Goal: Task Accomplishment & Management: Complete application form

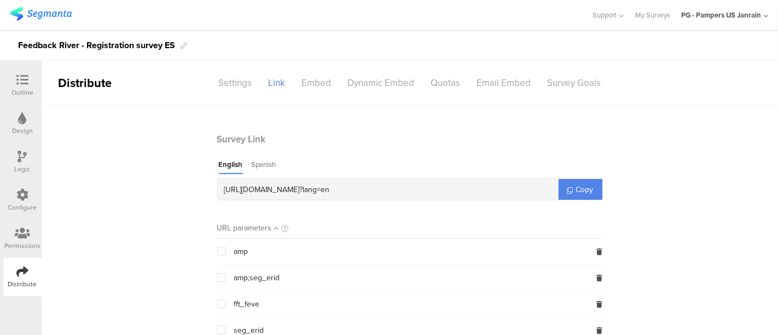
click at [55, 11] on img at bounding box center [41, 14] width 62 height 14
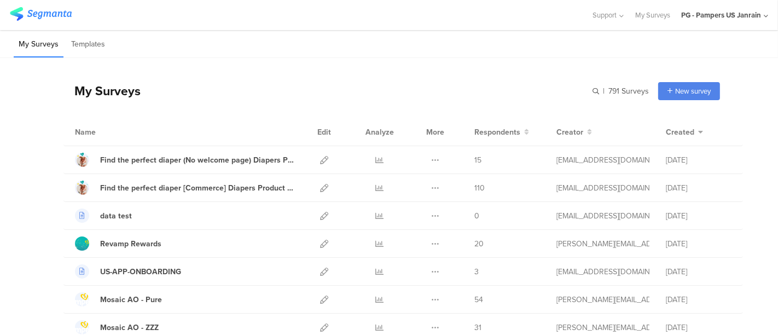
click at [700, 15] on div "PG - Pampers US Janrain" at bounding box center [721, 15] width 80 height 10
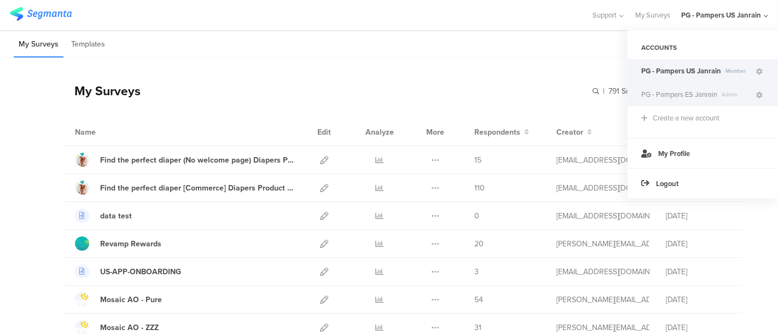
click at [681, 94] on span "PG - Pampers ES Janrain" at bounding box center [679, 94] width 76 height 10
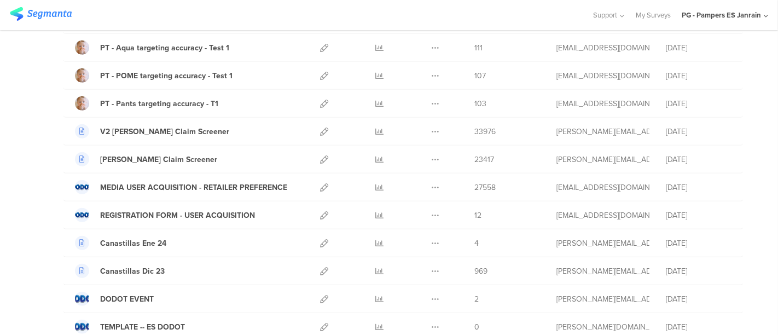
scroll to position [812, 0]
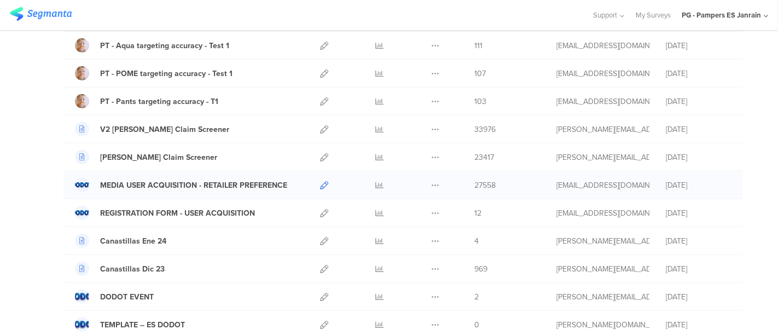
click at [320, 181] on icon at bounding box center [324, 185] width 8 height 8
click at [320, 209] on icon at bounding box center [324, 213] width 8 height 8
click at [320, 174] on link at bounding box center [324, 184] width 8 height 27
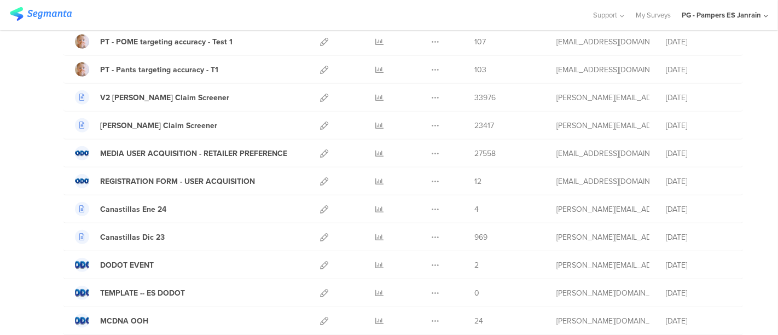
scroll to position [844, 0]
click at [431, 149] on icon at bounding box center [435, 153] width 8 height 8
click at [412, 179] on button "Duplicate" at bounding box center [413, 181] width 60 height 20
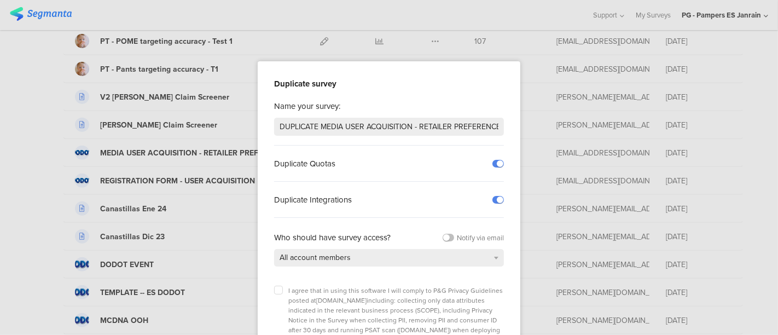
click at [322, 193] on div "Duplicate Integrations" at bounding box center [328, 200] width 109 height 36
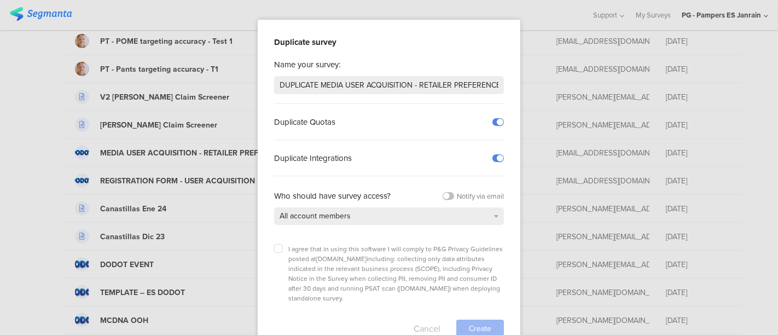
click at [414, 301] on button "Cancel" at bounding box center [427, 328] width 27 height 18
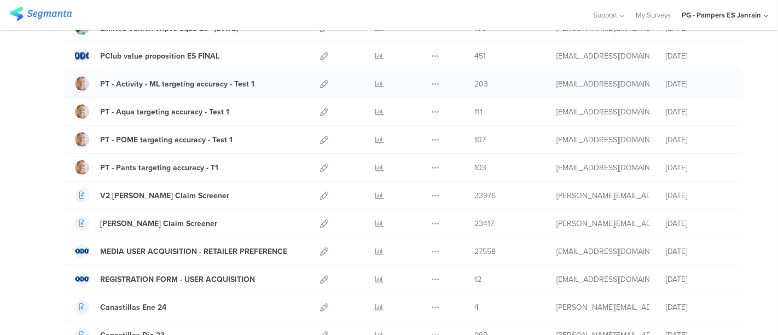
scroll to position [776, 0]
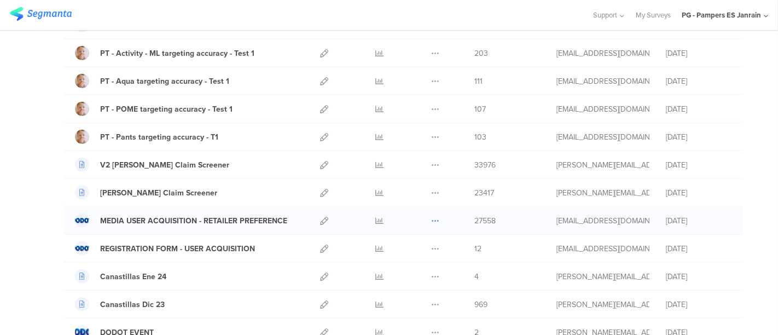
click at [431, 217] on icon at bounding box center [435, 221] width 8 height 8
click at [409, 245] on button "Duplicate" at bounding box center [413, 248] width 60 height 20
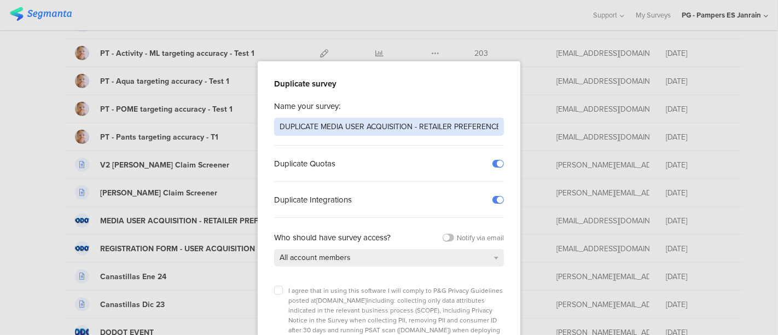
click at [398, 126] on input "DUPLICATE MEDIA USER ACQUISITION - RETAILER PREFERENCE" at bounding box center [389, 127] width 230 height 18
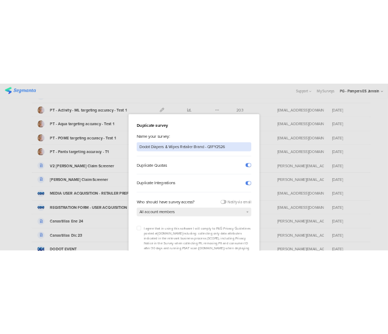
scroll to position [42, 0]
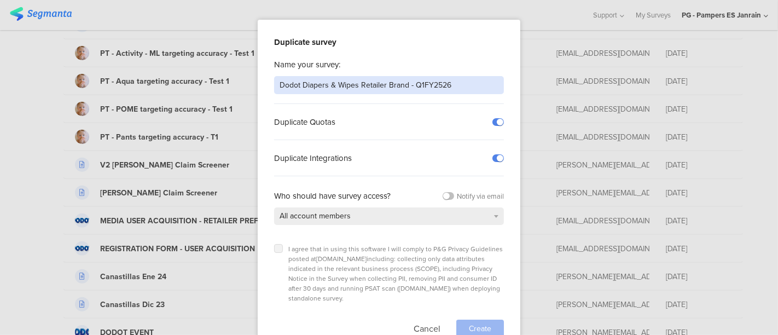
type input "Dodot Diapers & Wipes Retailer Brand - Q1FY2526"
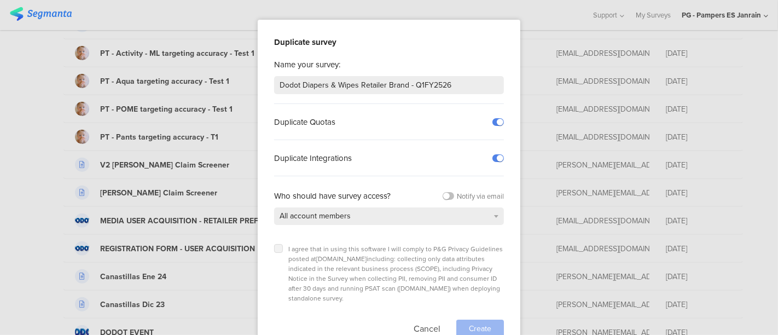
click at [277, 249] on label at bounding box center [278, 248] width 9 height 9
click at [0, 0] on input "checkbox" at bounding box center [0, 0] width 0 height 0
click at [474, 301] on span "Create" at bounding box center [480, 328] width 22 height 11
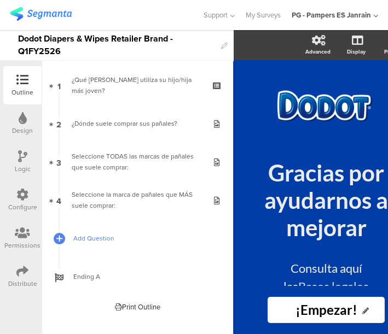
click at [112, 241] on span "Add Question" at bounding box center [143, 238] width 140 height 11
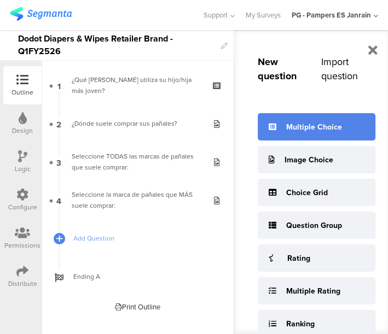
click at [331, 135] on div "Multiple Choice" at bounding box center [317, 126] width 118 height 27
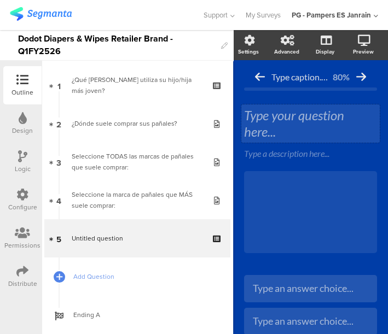
click at [278, 120] on div "Type your question here..." at bounding box center [310, 123] width 138 height 38
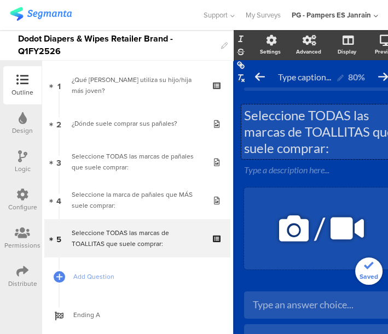
click at [357, 199] on div "/" at bounding box center [321, 229] width 155 height 82
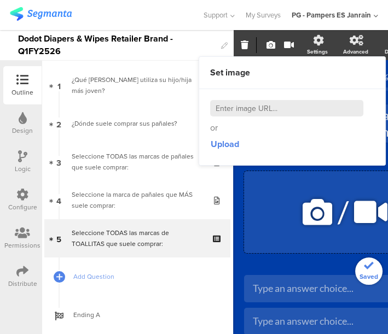
scroll to position [0, 77]
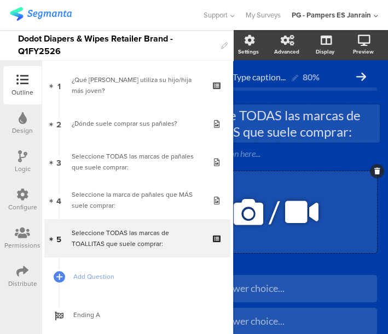
click at [374, 168] on icon at bounding box center [377, 171] width 6 height 7
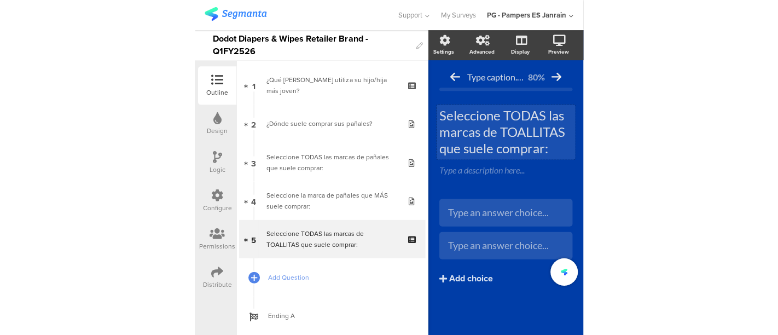
scroll to position [0, 8]
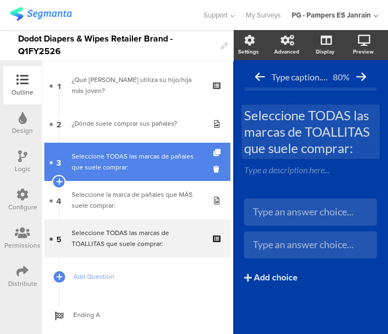
click at [144, 159] on div "Seleccione TODAS las marcas de pañales que suele comprar:" at bounding box center [137, 162] width 131 height 22
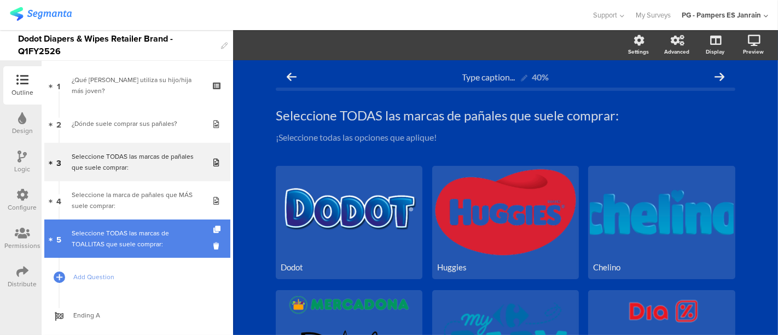
click at [102, 235] on div "Seleccione TODAS las marcas de TOALLITAS que suele comprar:" at bounding box center [137, 239] width 131 height 22
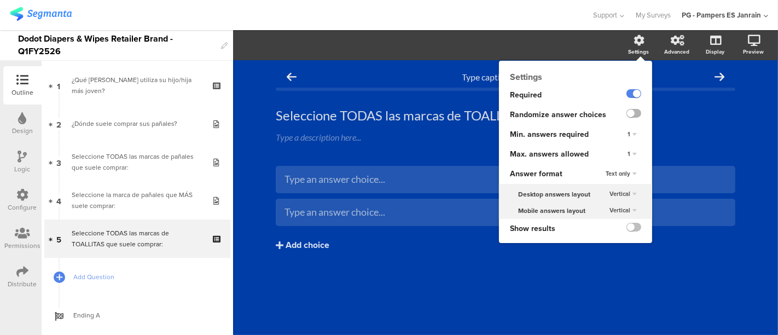
click at [633, 116] on label at bounding box center [633, 113] width 15 height 9
click at [0, 0] on input "checkbox" at bounding box center [0, 0] width 0 height 0
click at [636, 157] on div "1" at bounding box center [632, 154] width 18 height 13
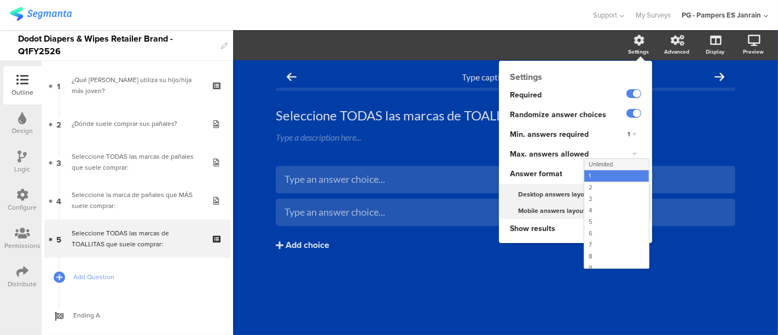
click at [600, 161] on span "Unlimited" at bounding box center [601, 164] width 24 height 9
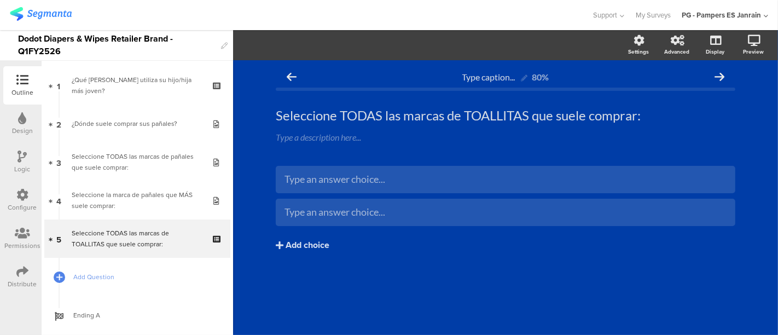
click at [499, 263] on div "Type an answer choice... Type an answer choice... Add choice" at bounding box center [505, 231] width 459 height 131
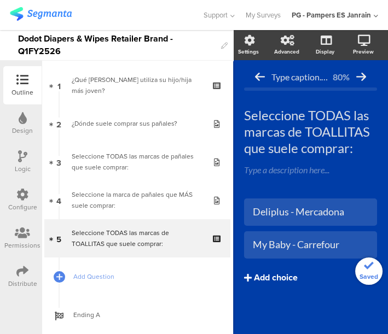
click at [290, 282] on div "Add choice" at bounding box center [276, 277] width 44 height 11
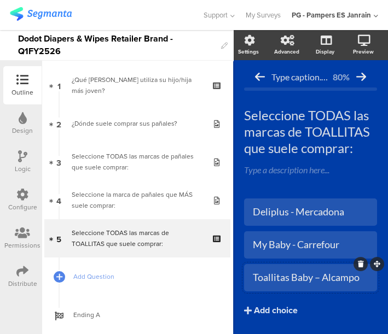
scroll to position [43, 0]
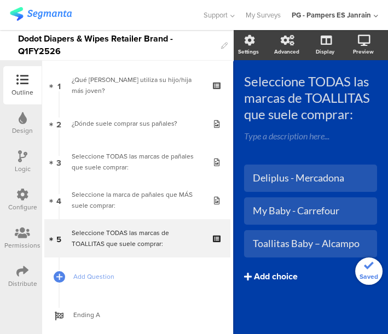
click at [286, 271] on div "Add choice" at bounding box center [276, 276] width 44 height 11
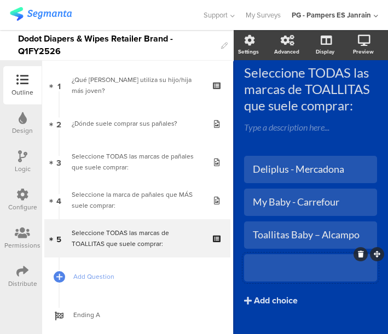
click at [301, 259] on div at bounding box center [310, 268] width 115 height 18
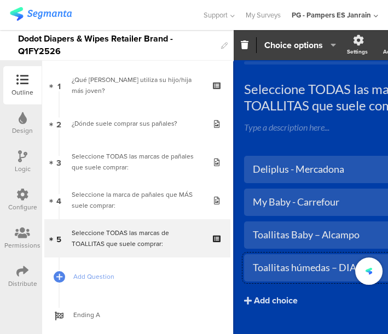
scroll to position [59, 0]
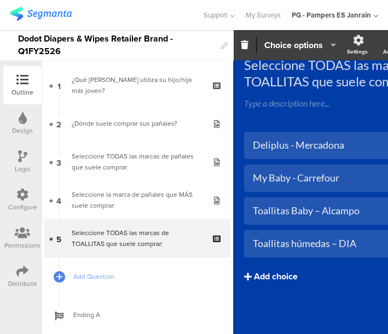
click at [281, 263] on button "Add choice" at bounding box center [365, 276] width 242 height 27
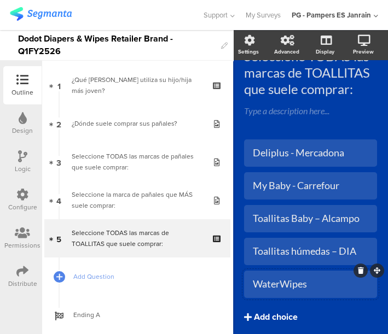
click at [275, 301] on button "Add choice" at bounding box center [310, 317] width 133 height 27
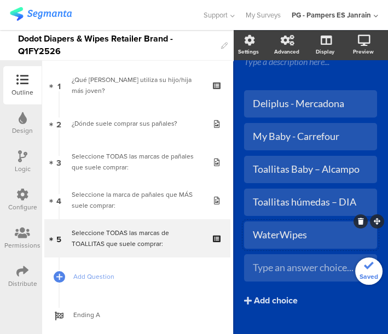
scroll to position [112, 0]
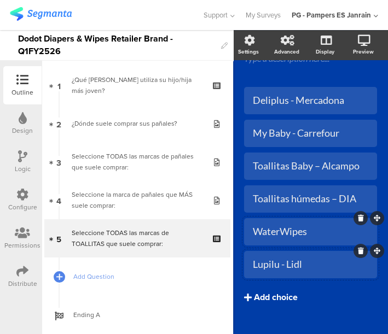
click at [290, 292] on div "Add choice" at bounding box center [276, 297] width 44 height 11
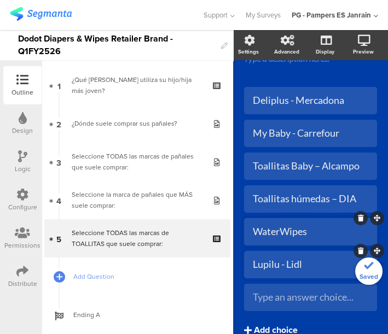
scroll to position [174, 0]
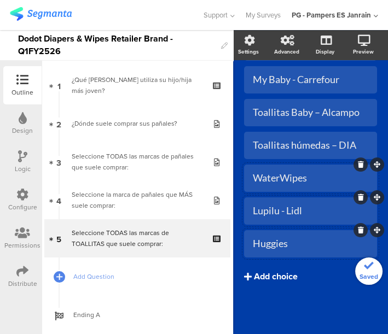
click at [278, 271] on div "Add choice" at bounding box center [276, 276] width 44 height 11
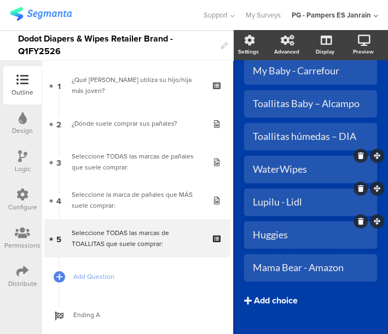
click at [290, 301] on button "Add choice" at bounding box center [310, 300] width 133 height 27
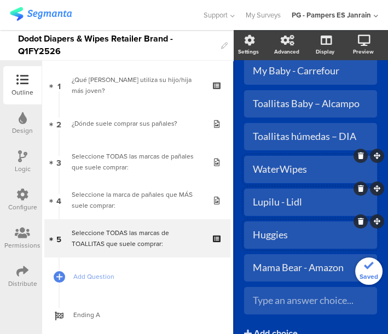
scroll to position [240, 0]
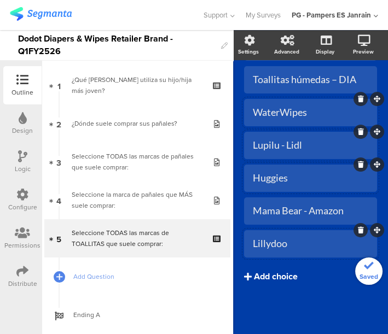
click at [278, 263] on button "Add choice" at bounding box center [310, 276] width 133 height 27
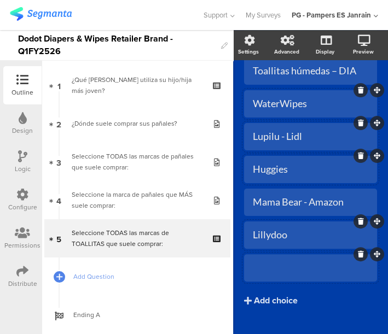
click at [300, 274] on div at bounding box center [310, 268] width 115 height 18
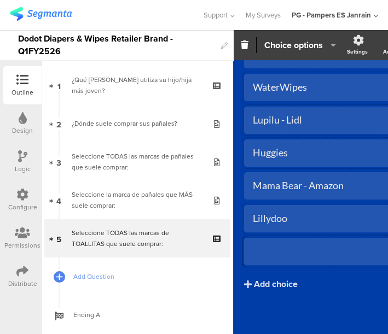
scroll to position [223, 0]
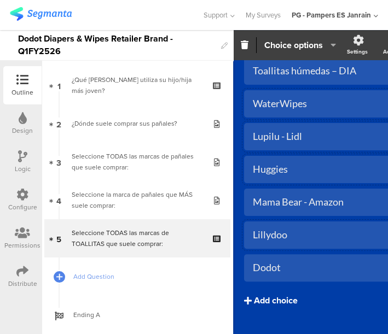
click at [290, 301] on div "Add choice" at bounding box center [276, 300] width 44 height 11
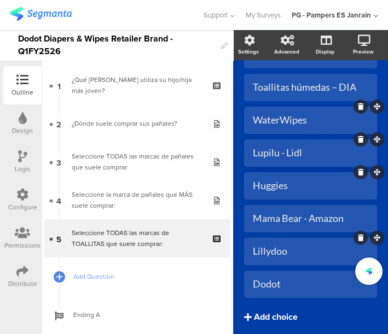
scroll to position [240, 0]
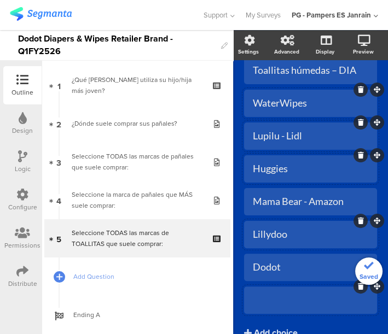
click at [284, 291] on div at bounding box center [310, 300] width 115 height 18
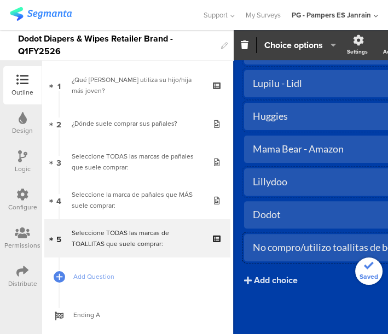
scroll to position [289, 0]
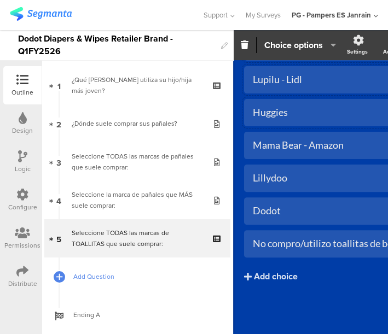
click at [98, 275] on span "Add Question" at bounding box center [143, 276] width 140 height 11
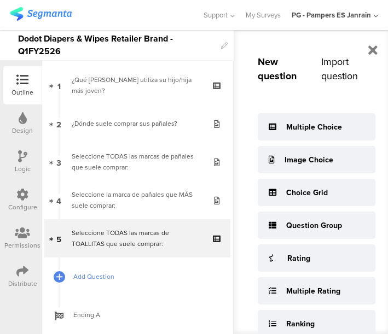
scroll to position [305, 0]
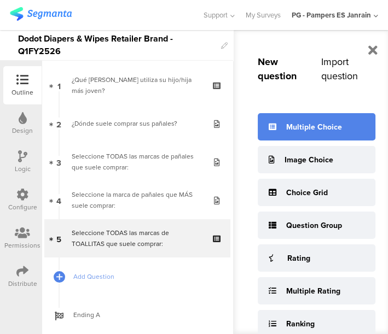
click at [359, 132] on div "Multiple Choice" at bounding box center [317, 126] width 118 height 27
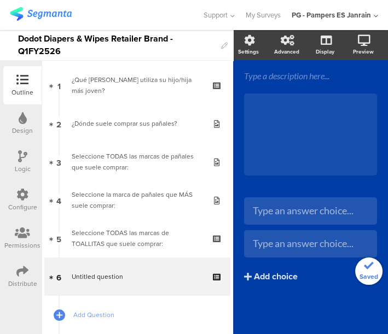
scroll to position [86, 0]
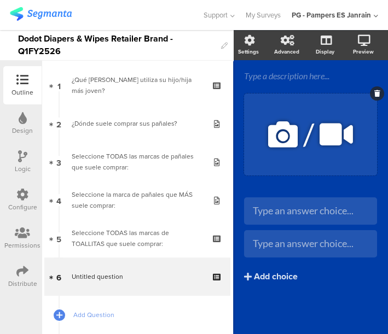
click at [374, 90] on icon at bounding box center [377, 93] width 6 height 7
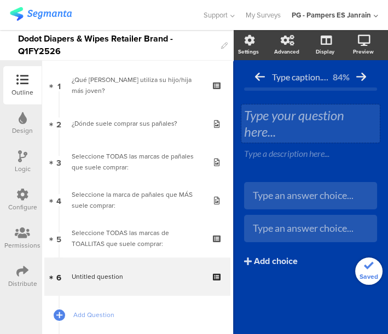
click at [298, 121] on div "Type your question here..." at bounding box center [310, 123] width 138 height 38
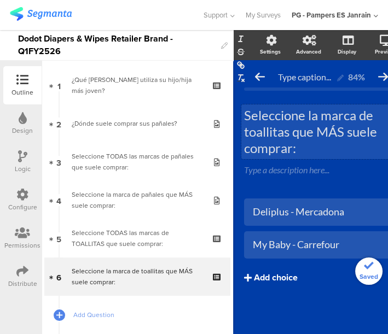
click at [273, 273] on div "Add choice" at bounding box center [276, 277] width 44 height 11
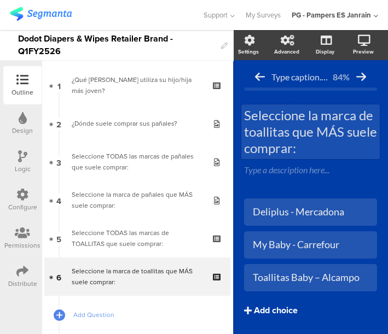
click at [257, 301] on button "Add choice" at bounding box center [310, 310] width 133 height 27
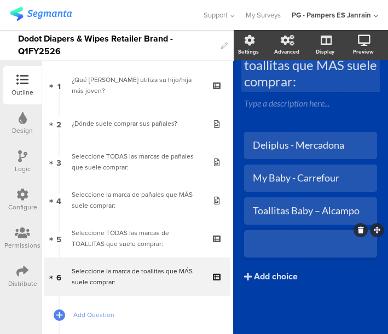
click at [286, 235] on div at bounding box center [310, 244] width 115 height 18
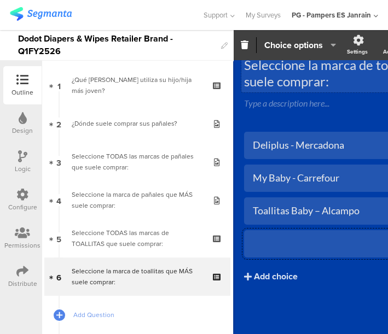
click at [286, 235] on div at bounding box center [365, 244] width 224 height 18
click at [261, 263] on button "Add choice" at bounding box center [365, 276] width 242 height 27
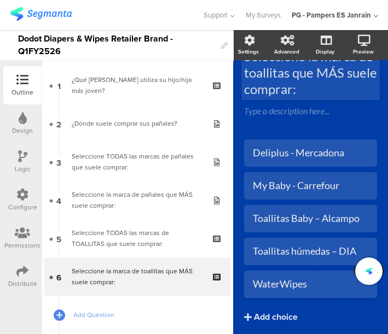
scroll to position [108, 0]
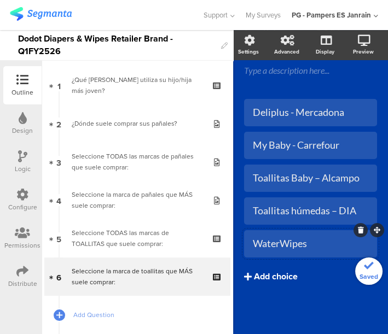
click at [273, 271] on div "Add choice" at bounding box center [276, 276] width 44 height 11
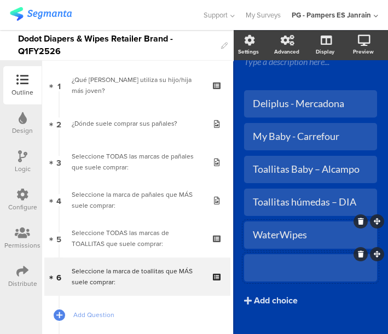
click at [305, 274] on div at bounding box center [310, 268] width 115 height 18
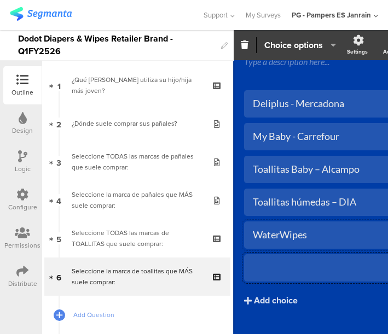
click at [305, 274] on div at bounding box center [365, 268] width 224 height 18
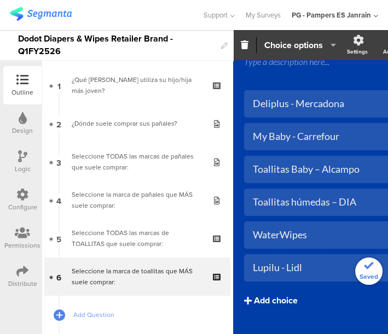
click at [283, 296] on div "Add choice" at bounding box center [276, 300] width 44 height 11
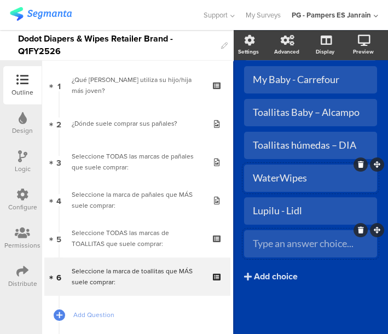
click at [281, 230] on div at bounding box center [310, 243] width 133 height 27
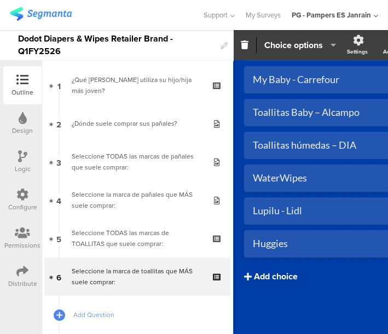
click at [277, 271] on div "Add choice" at bounding box center [276, 276] width 44 height 11
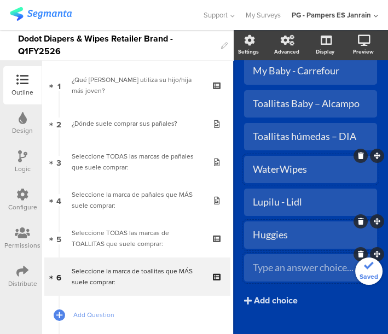
click at [290, 280] on div at bounding box center [310, 267] width 133 height 27
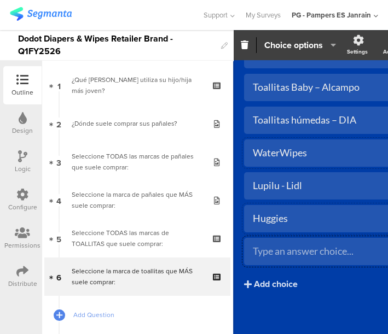
scroll to position [158, 0]
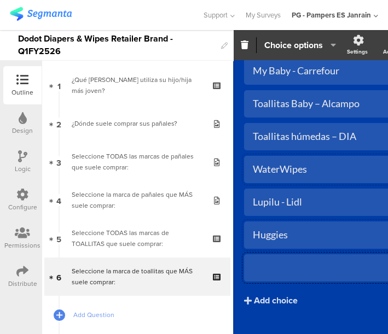
click at [290, 276] on div at bounding box center [365, 268] width 224 height 18
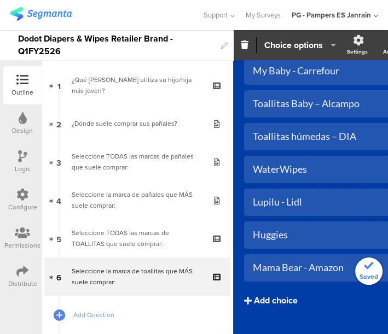
click at [281, 296] on div "Add choice" at bounding box center [276, 300] width 44 height 11
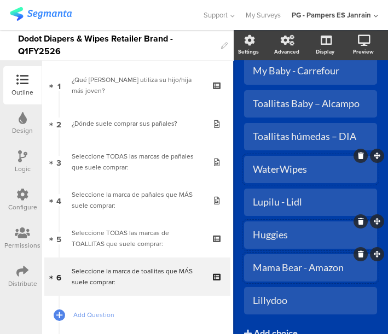
scroll to position [240, 0]
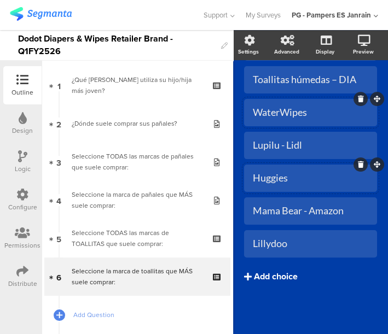
click at [284, 263] on button "Add choice" at bounding box center [310, 276] width 133 height 27
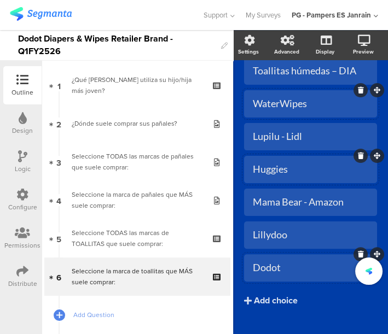
scroll to position [0, 0]
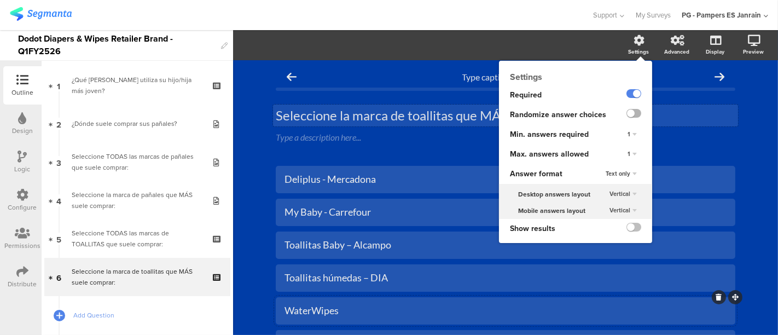
click at [626, 117] on label at bounding box center [633, 113] width 15 height 9
click at [0, 0] on input "checkbox" at bounding box center [0, 0] width 0 height 0
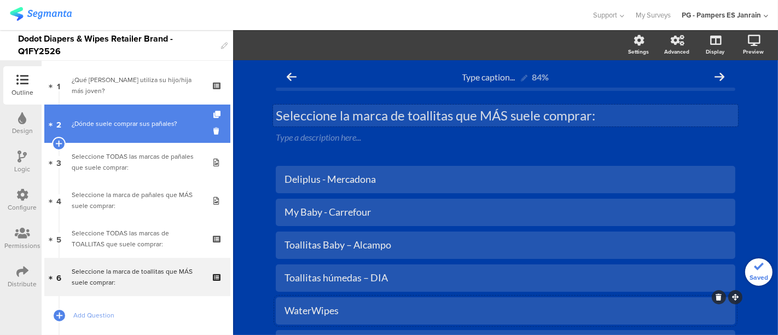
click at [173, 131] on link "2 ¿Dónde suele comprar sus pañales?" at bounding box center [137, 123] width 186 height 38
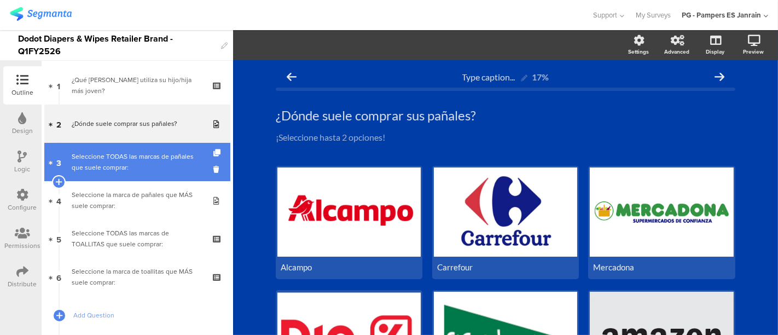
click at [164, 163] on div "Seleccione TODAS las marcas de pañales que suele comprar:" at bounding box center [137, 162] width 131 height 22
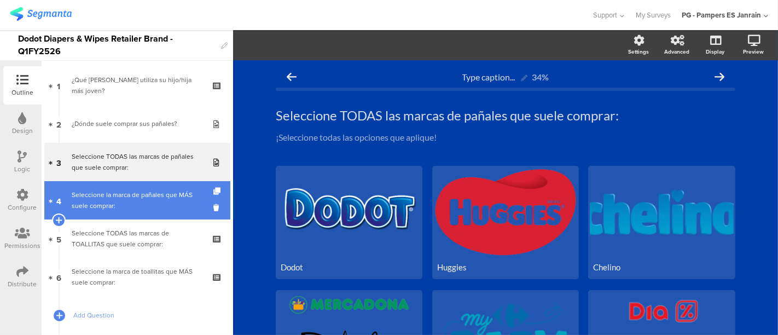
click at [134, 201] on div "Seleccione la marca de pañales que MÁS suele comprar:" at bounding box center [137, 200] width 131 height 22
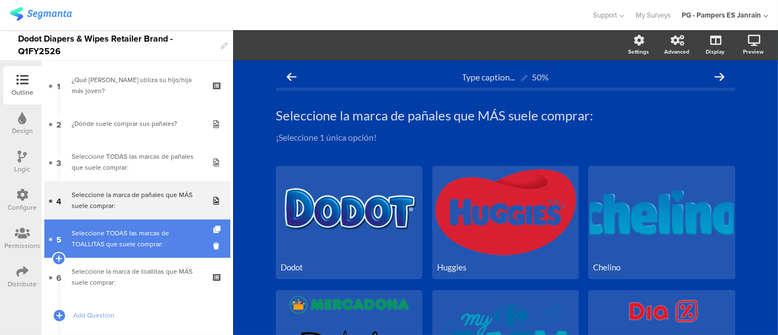
click at [102, 244] on div "Seleccione TODAS las marcas de TOALLITAS que suele comprar:" at bounding box center [137, 239] width 131 height 22
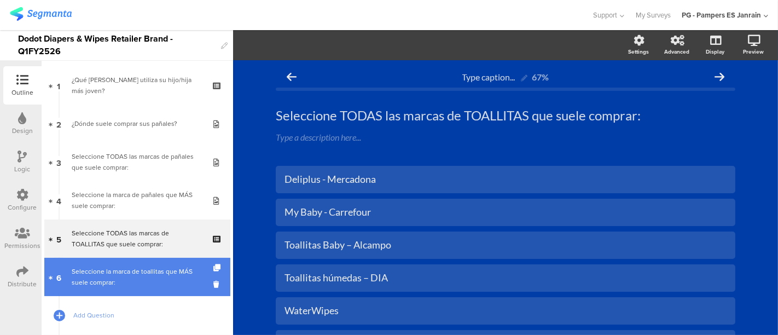
click at [169, 276] on div "Seleccione la marca de toallitas que MÁS suele comprar:" at bounding box center [137, 277] width 131 height 22
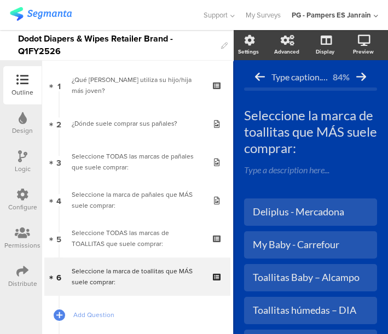
click at [27, 152] on div "Logic" at bounding box center [22, 162] width 38 height 38
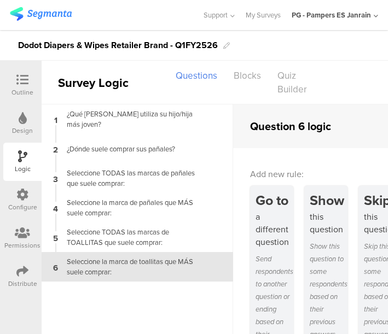
scroll to position [31, 0]
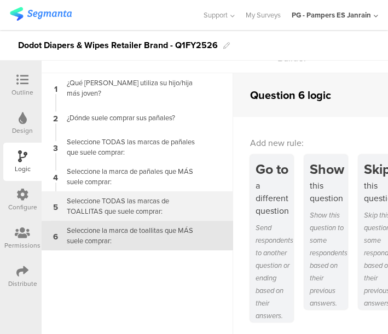
click at [126, 205] on div "Seleccione TODAS las marcas de TOALLITAS que suele comprar:" at bounding box center [128, 206] width 137 height 21
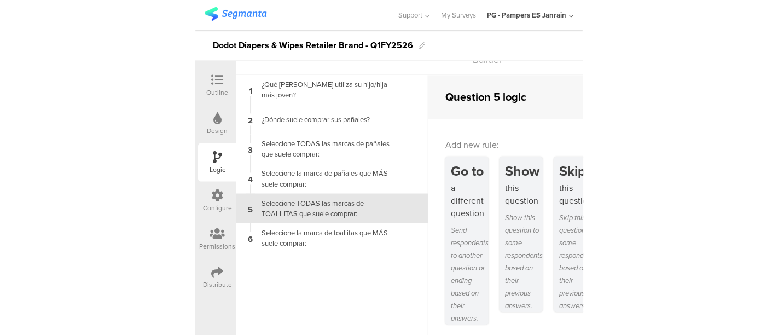
scroll to position [31, 0]
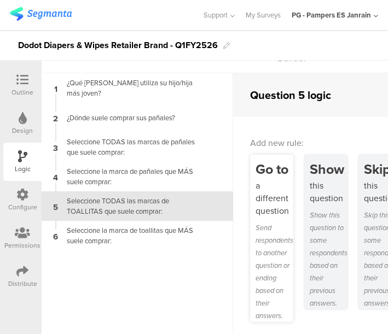
click at [277, 181] on div "a different question" at bounding box center [274, 198] width 38 height 38
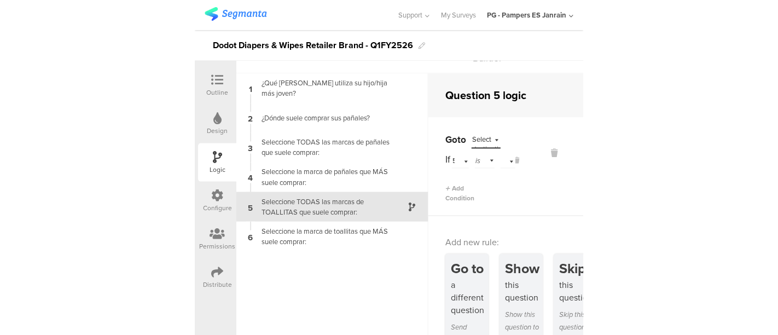
scroll to position [20, 0]
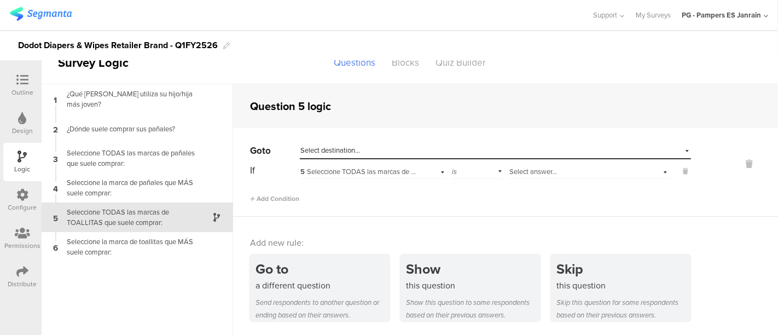
click at [353, 142] on div "Select destination..." at bounding box center [495, 150] width 391 height 17
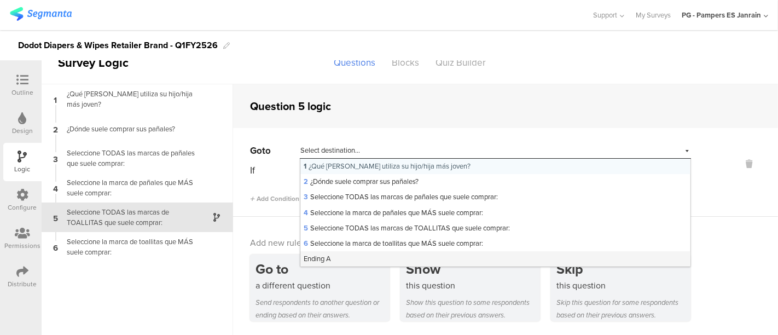
click at [323, 258] on span "Ending A" at bounding box center [317, 258] width 27 height 10
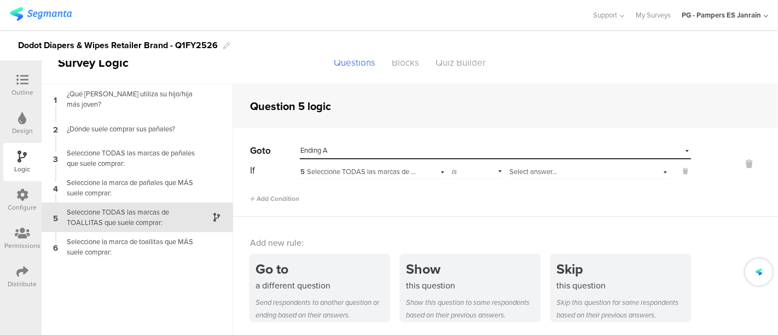
click at [334, 172] on span "5 Seleccione TODAS las marcas de TOALLITAS que suele comprar:" at bounding box center [403, 171] width 206 height 10
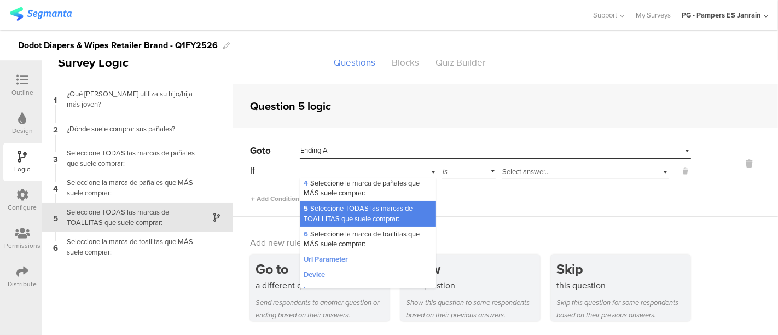
scroll to position [79, 0]
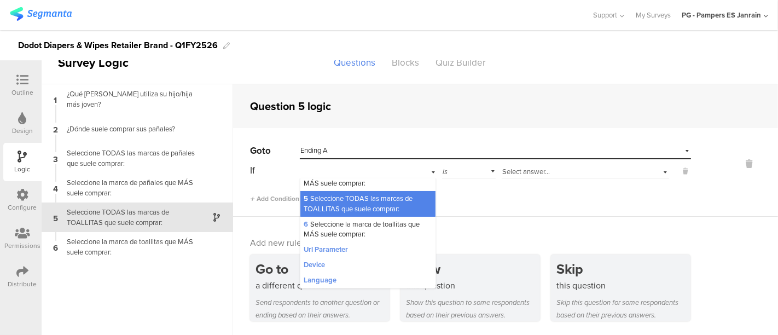
click at [392, 207] on span "5 Seleccione TODAS las marcas de TOALLITAS que suele comprar:" at bounding box center [358, 203] width 109 height 20
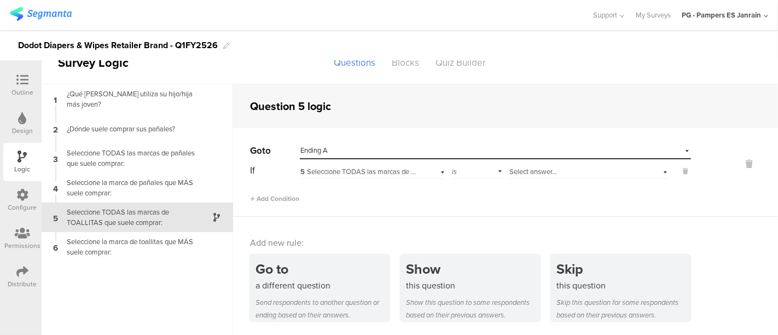
click at [533, 176] on span "Select answer..." at bounding box center [533, 171] width 48 height 10
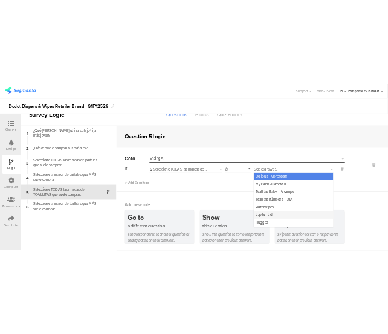
scroll to position [60, 0]
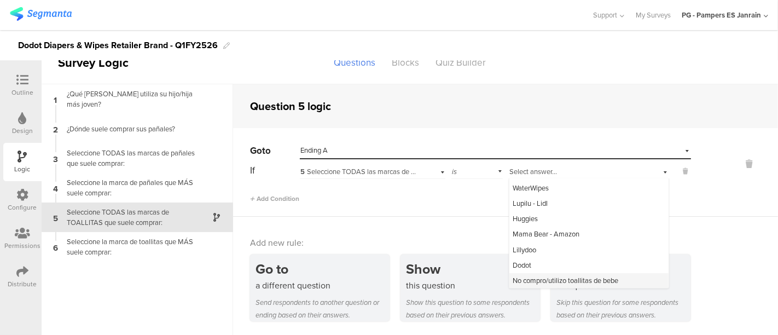
click at [528, 273] on div "No compro/utilizo toallitas de bebe" at bounding box center [588, 280] width 159 height 15
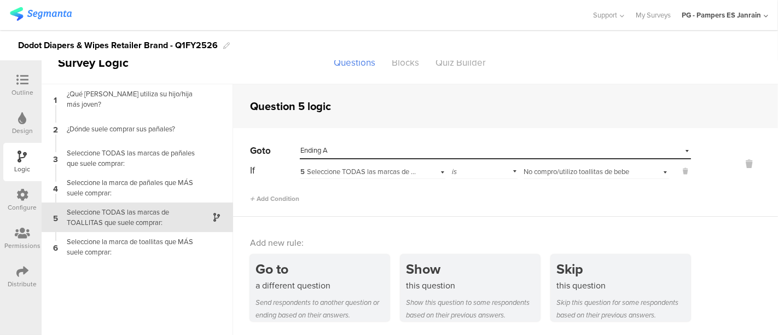
click at [410, 207] on div "Go to Select destination... Ending A If 5 Seleccione TODAS las marcas de TOALLI…" at bounding box center [505, 172] width 545 height 89
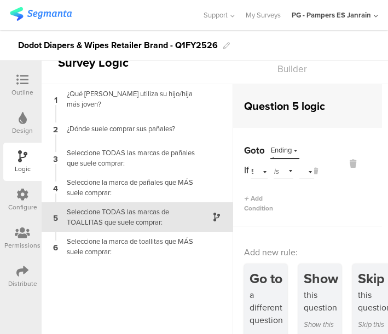
scroll to position [0, 7]
click at [25, 243] on div "Permissions" at bounding box center [22, 246] width 36 height 10
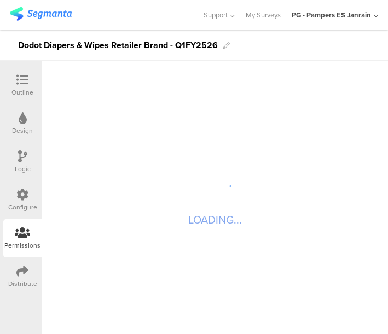
click at [25, 208] on div "Configure" at bounding box center [22, 207] width 29 height 10
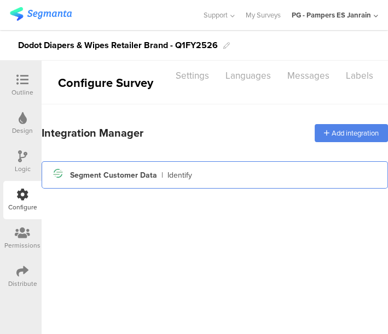
click at [261, 164] on div "Segment icon Created with Sketch. Segment Customer Data | Identify" at bounding box center [215, 174] width 346 height 27
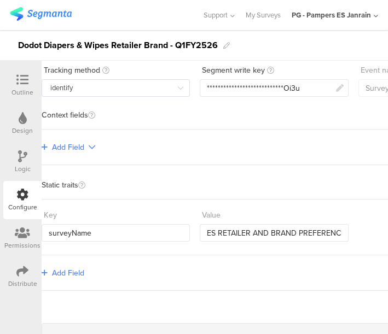
scroll to position [89, 0]
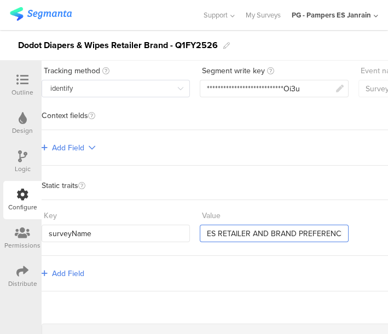
click at [220, 229] on input "ES RETAILER AND BRAND PREFERENCE" at bounding box center [274, 234] width 148 height 18
paste input "Diapers & Wipes Retailer Brand"
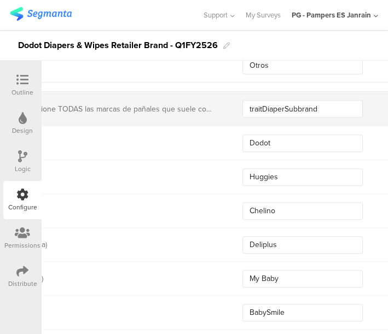
scroll to position [1031, 88]
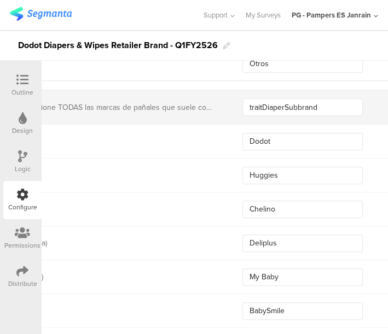
type input "ES Diapers & Wipes Retailer Brand"
click at [316, 102] on input "traitDiaperSubbrand" at bounding box center [302, 107] width 120 height 18
paste input "odotBrandSwitchers"
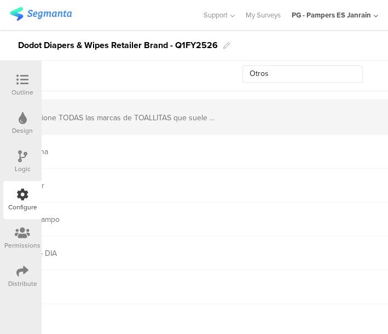
scroll to position [1719, 128]
type input "traitDodotBrandSwitchers"
click at [358, 113] on span at bounding box center [366, 117] width 16 height 9
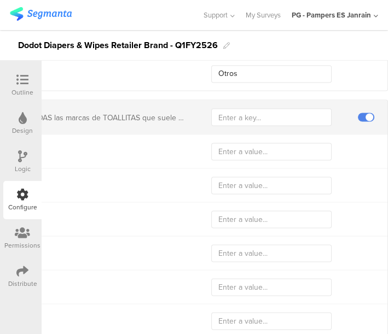
click at [235, 123] on div "Question 5 Seleccione TODAS las marcas de TOALLITAS que suele comprar:" at bounding box center [155, 117] width 464 height 34
click at [234, 119] on input "text" at bounding box center [271, 117] width 120 height 18
paste input "traitWipesBrandSwitchers"
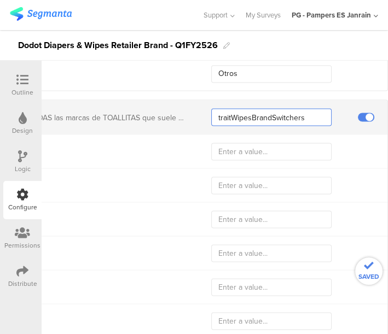
type input "traitWipesBrandSwitchers"
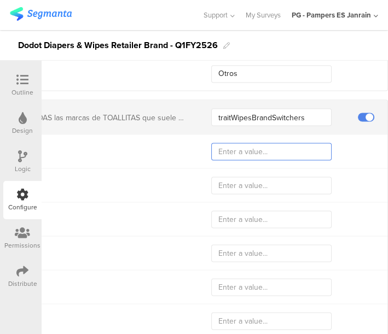
click at [256, 150] on input "text" at bounding box center [271, 152] width 120 height 18
paste input "Deliplus"
type input "Deliplus"
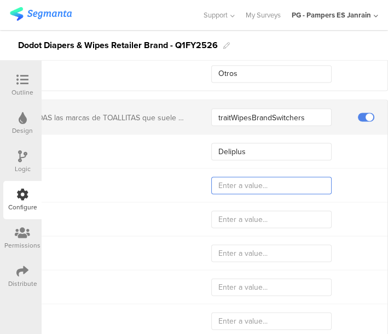
click at [250, 179] on input "text" at bounding box center [271, 186] width 120 height 18
paste input "My Baby"
type input "My Baby"
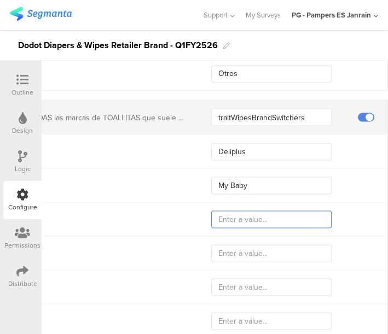
click at [244, 221] on input "text" at bounding box center [271, 220] width 120 height 18
paste input "Toallitas Baby"
type input "Toallitas Baby"
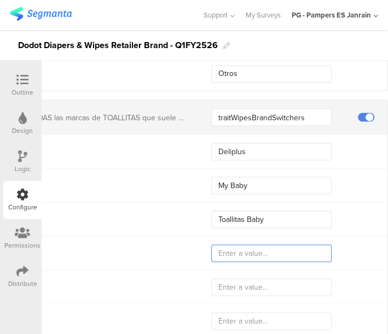
click at [258, 249] on input "text" at bounding box center [271, 253] width 120 height 18
paste input "Toallitas humedas"
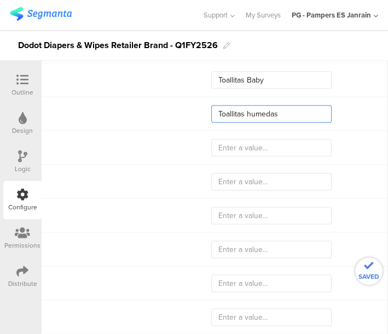
scroll to position [1867, 128]
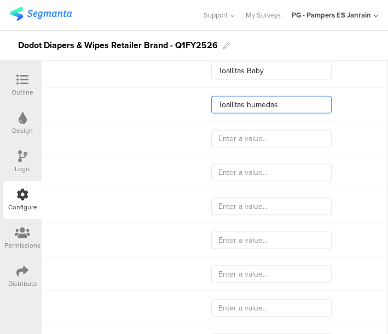
type input "Toallitas humedas"
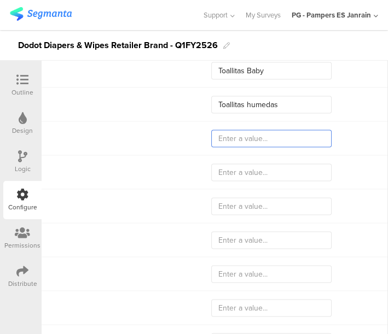
click at [212, 135] on input "text" at bounding box center [271, 139] width 120 height 18
paste input "WaterWipes"
type input "WaterWipes"
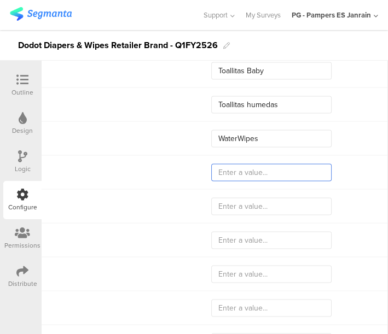
click at [254, 165] on input "text" at bounding box center [271, 173] width 120 height 18
paste input "Lupilu"
type input "Lupilu"
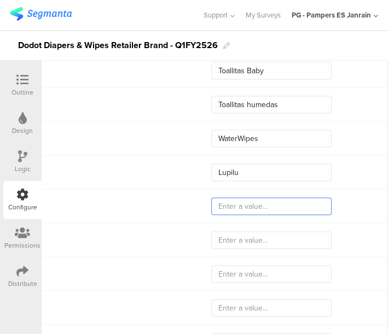
click at [292, 204] on input "text" at bounding box center [271, 207] width 120 height 18
paste input "Huggies"
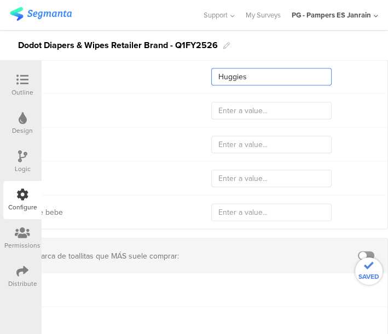
scroll to position [1996, 128]
type input "Huggies"
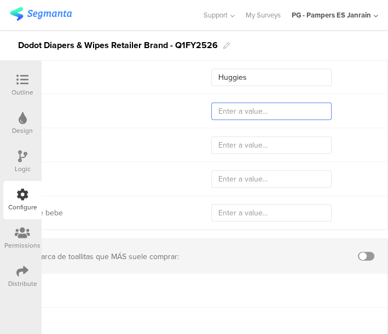
click at [255, 107] on input "text" at bounding box center [271, 112] width 120 height 18
paste input "Mama Bear"
type input "Mama Bear"
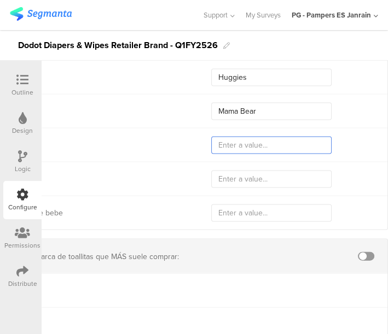
click at [267, 145] on input "text" at bounding box center [271, 146] width 120 height 18
paste input "Lillydoo"
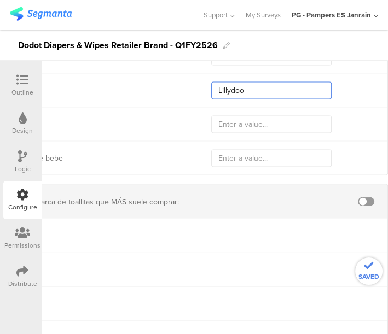
scroll to position [2052, 128]
type input "Lillydoo"
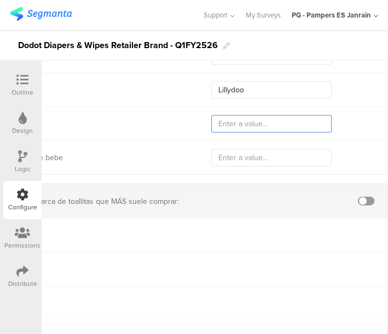
click at [272, 118] on input "text" at bounding box center [271, 124] width 120 height 18
paste input "Dodot"
type input "Dodot"
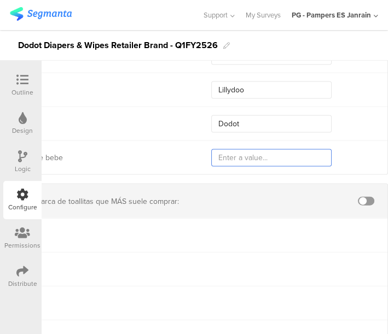
click at [293, 159] on input "text" at bounding box center [271, 158] width 120 height 18
paste input "Not buyers"
type input "Not buyers"
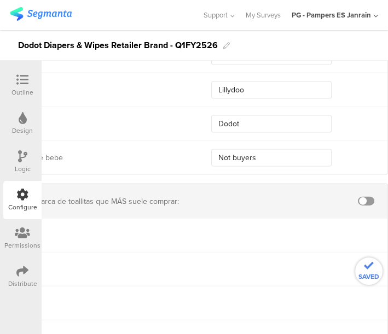
click at [361, 197] on span at bounding box center [366, 201] width 16 height 9
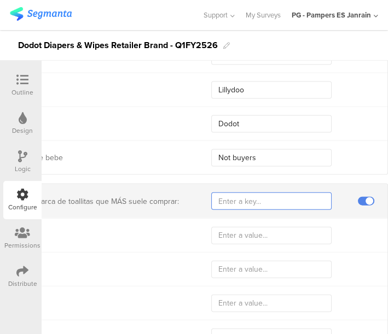
click at [252, 207] on input "text" at bounding box center [271, 202] width 120 height 18
paste input "traitWipesBrand"
type input "traitWipesBrand"
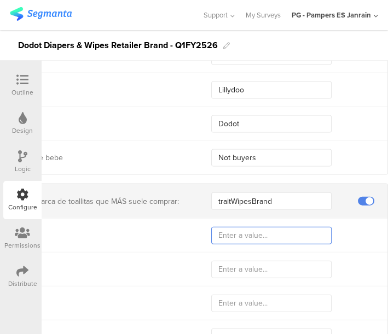
click at [248, 235] on input "text" at bounding box center [271, 236] width 120 height 18
paste input "Deliplus"
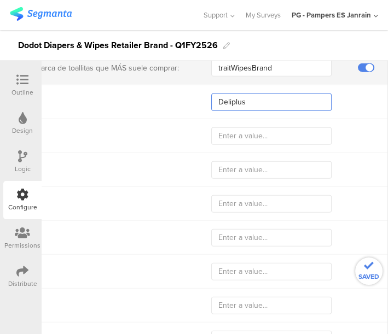
scroll to position [2192, 128]
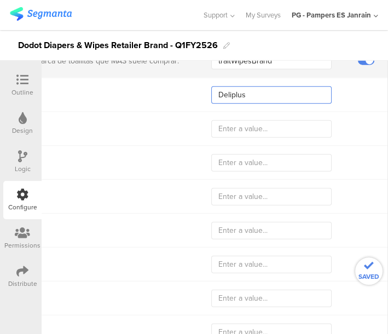
type input "Deliplus"
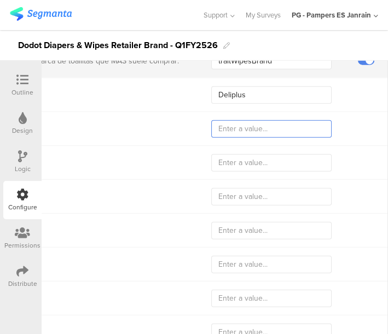
click at [257, 129] on input "text" at bounding box center [271, 129] width 120 height 18
paste input "My Baby"
type input "My Baby"
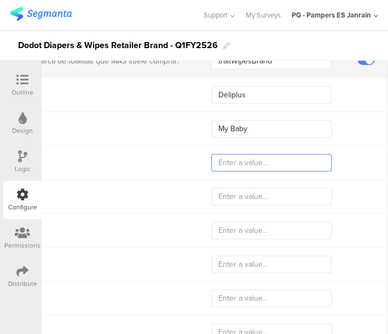
click at [298, 154] on input "text" at bounding box center [271, 163] width 120 height 18
paste input "Toallitas Baby"
type input "Toallitas Baby"
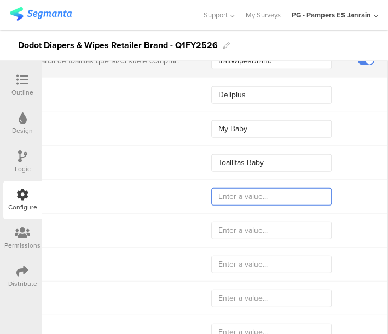
click at [286, 193] on input "text" at bounding box center [271, 197] width 120 height 18
paste input "Toallitas humedas"
type input "Toallitas humedas"
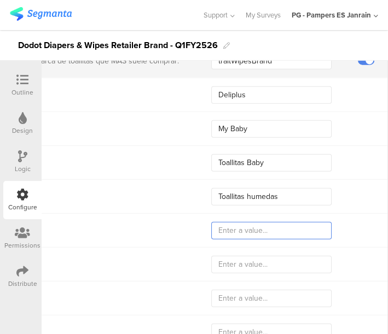
click at [216, 227] on input "text" at bounding box center [271, 231] width 120 height 18
paste input "WaterWipes"
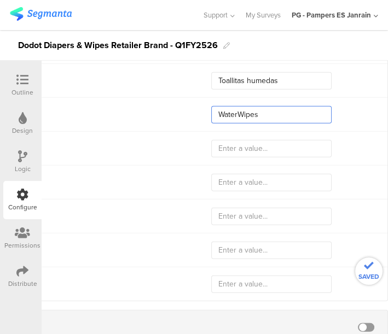
scroll to position [2310, 128]
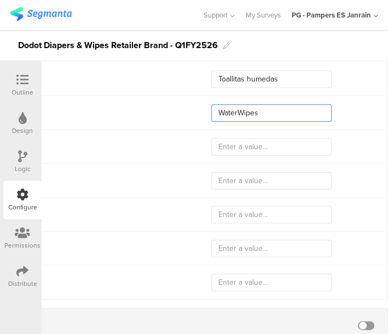
type input "WaterWipes"
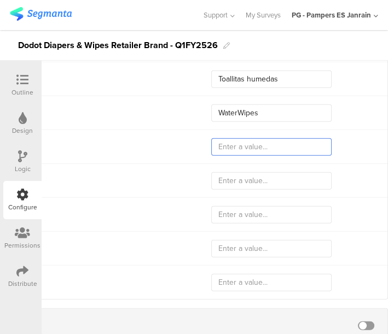
click at [269, 145] on input "text" at bounding box center [271, 147] width 120 height 18
paste input "Lupilu"
type input "Lupilu"
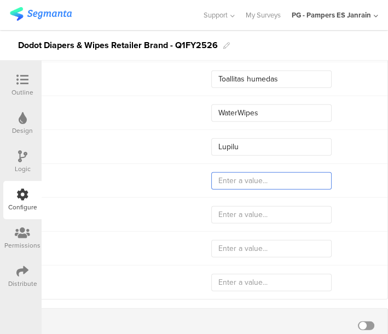
click at [284, 172] on input "text" at bounding box center [271, 181] width 120 height 18
paste input "Huggies"
type input "Huggies"
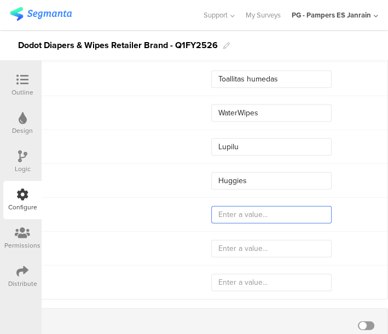
click at [247, 206] on input "text" at bounding box center [271, 215] width 120 height 18
paste input "Mama Bear"
type input "Mama Bear"
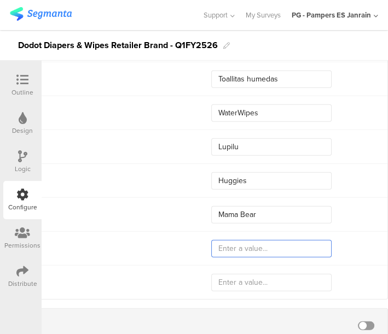
click at [265, 247] on input "text" at bounding box center [271, 249] width 120 height 18
paste input "Lillydoo"
type input "Lillydoo"
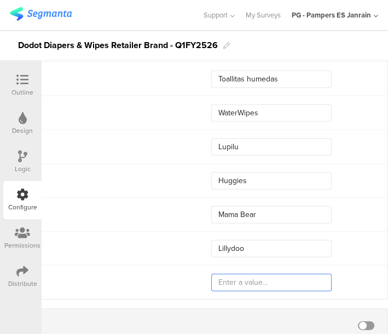
click at [224, 278] on input "text" at bounding box center [271, 283] width 120 height 18
paste input "Dodot"
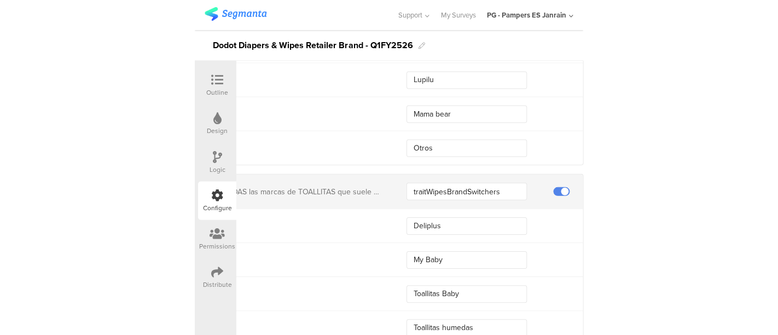
scroll to position [1645, 128]
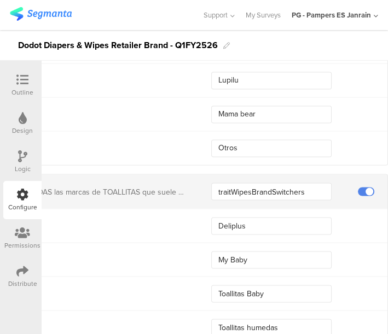
type input "Dodot"
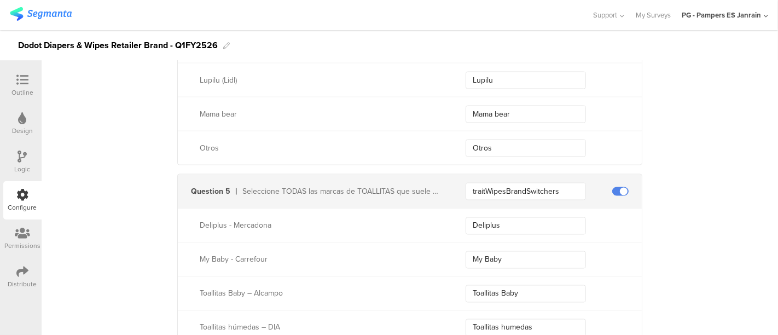
scroll to position [1645, 0]
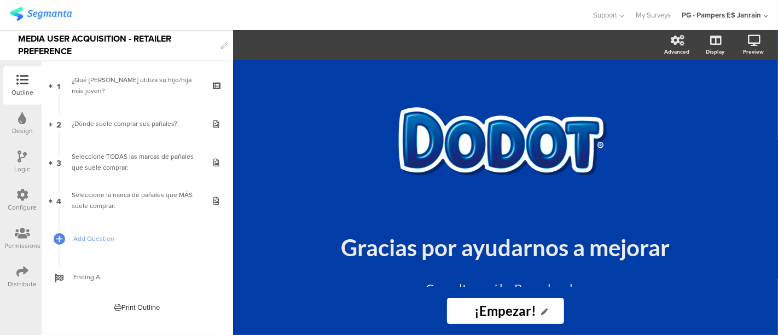
click at [16, 278] on div at bounding box center [22, 272] width 12 height 14
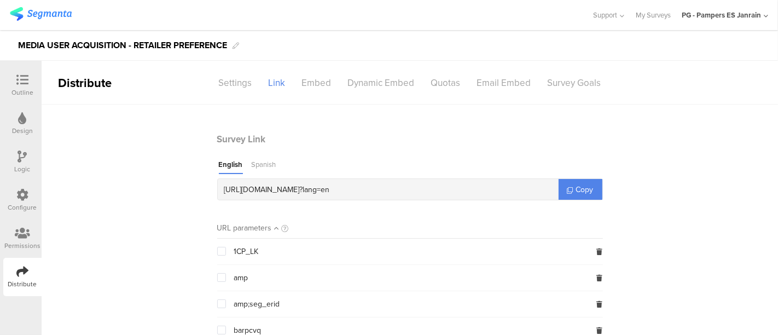
click at [252, 168] on div "Spanish" at bounding box center [264, 166] width 25 height 15
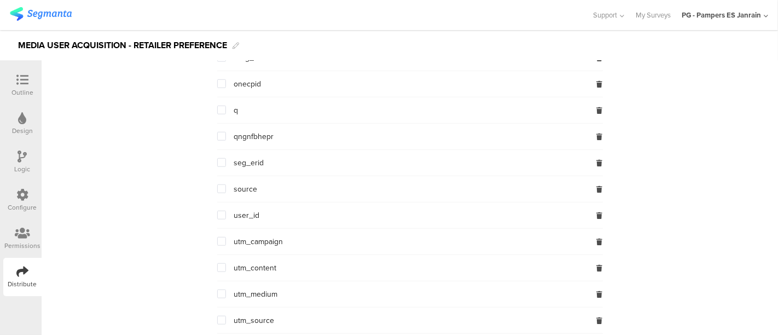
scroll to position [851, 0]
click at [217, 158] on span at bounding box center [221, 162] width 9 height 9
click at [226, 158] on input "checkbox" at bounding box center [226, 158] width 0 height 0
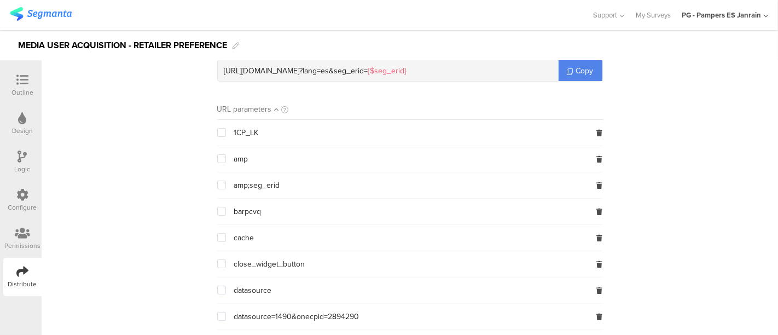
scroll to position [0, 0]
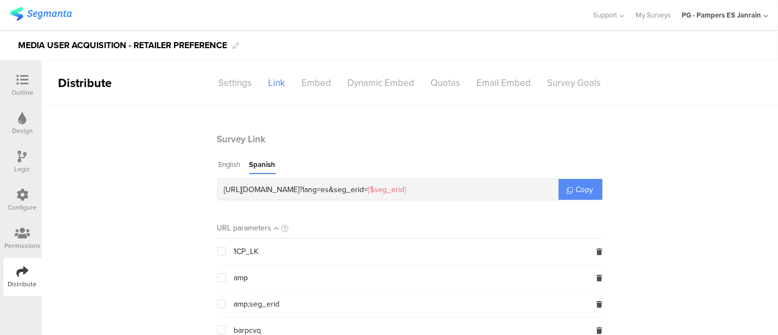
click at [578, 184] on span "Copy" at bounding box center [585, 189] width 18 height 11
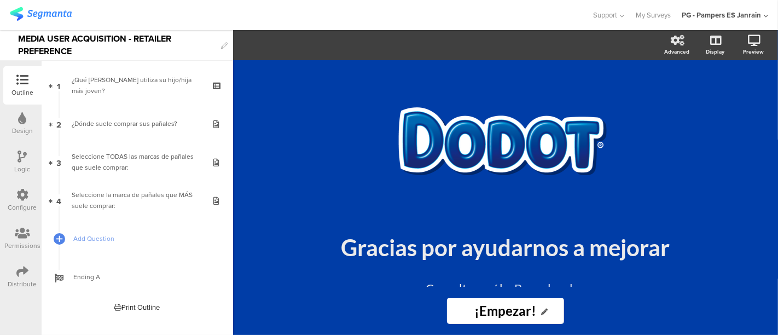
click at [19, 202] on div "Configure" at bounding box center [22, 207] width 29 height 10
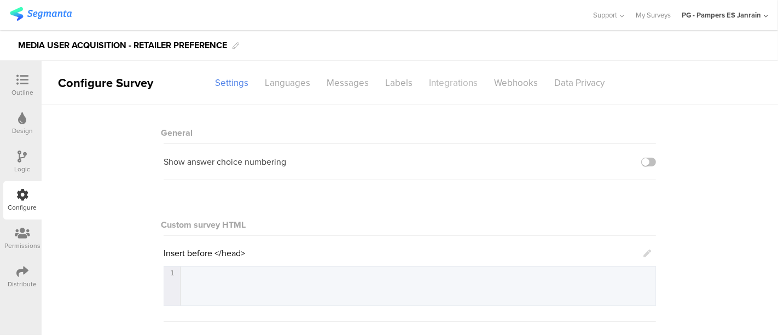
click at [450, 88] on div "Integrations" at bounding box center [453, 82] width 65 height 19
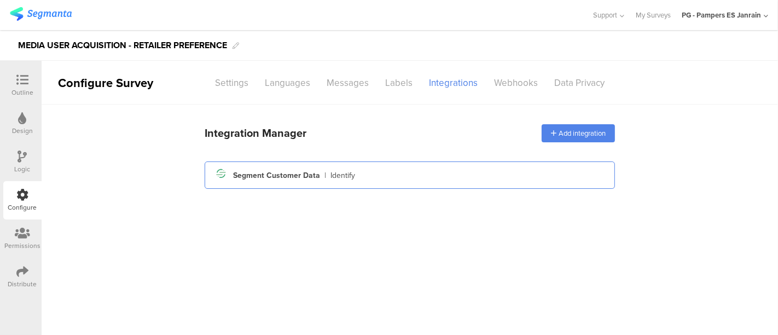
click at [314, 184] on div "Segment icon Created with Sketch. Segment Customer Data | Identify" at bounding box center [410, 174] width 410 height 27
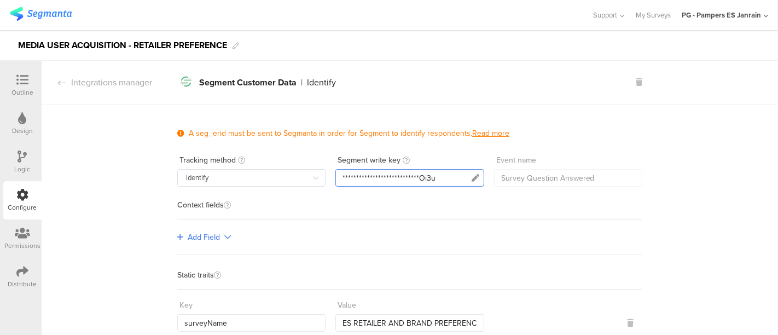
click at [404, 179] on div "**********" at bounding box center [388, 177] width 93 height 11
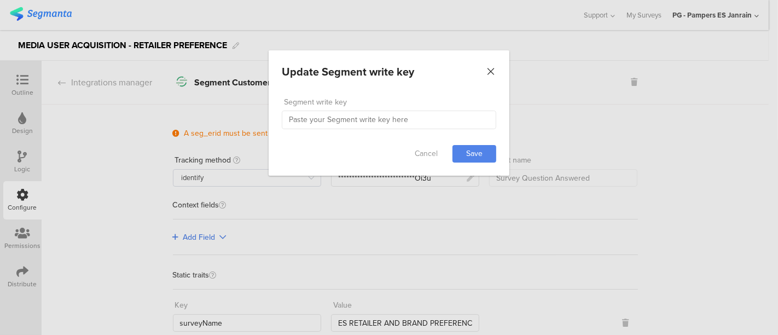
click at [492, 69] on icon "Close" at bounding box center [490, 71] width 11 height 11
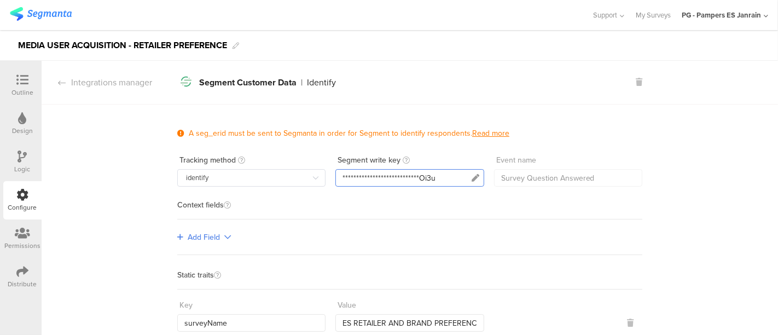
drag, startPoint x: 391, startPoint y: 182, endPoint x: 363, endPoint y: 174, distance: 28.3
click at [363, 174] on div "**********" at bounding box center [388, 177] width 93 height 11
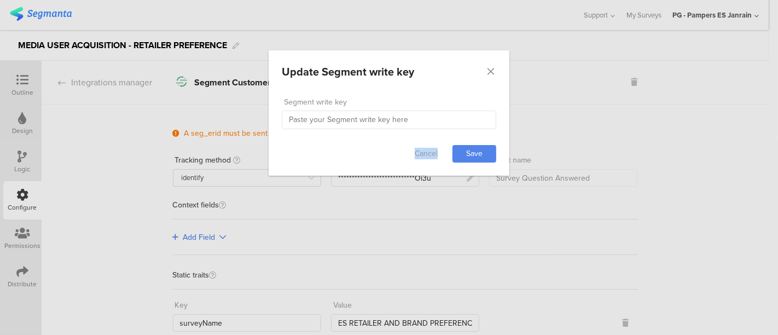
click at [363, 174] on div "Update Segment write key Failed saving changes. If the problem persists please …" at bounding box center [389, 167] width 778 height 335
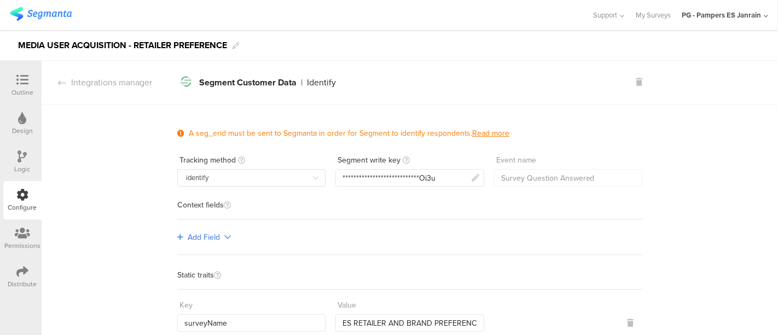
scroll to position [37, 0]
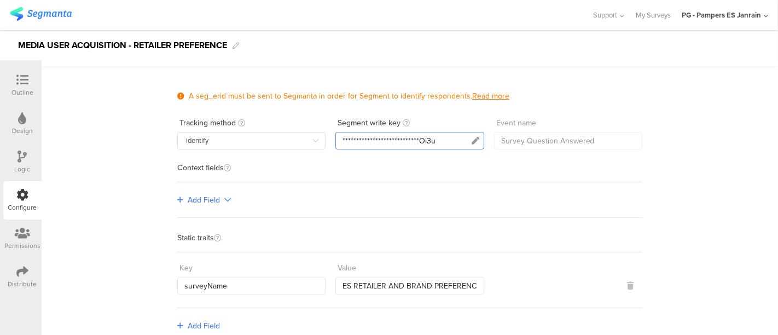
click at [471, 138] on icon at bounding box center [475, 141] width 8 height 8
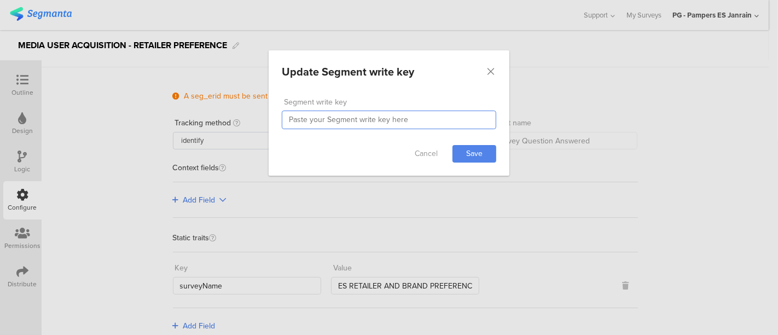
click at [347, 122] on input "dialog" at bounding box center [389, 119] width 214 height 19
click at [487, 72] on icon "Close" at bounding box center [490, 71] width 11 height 11
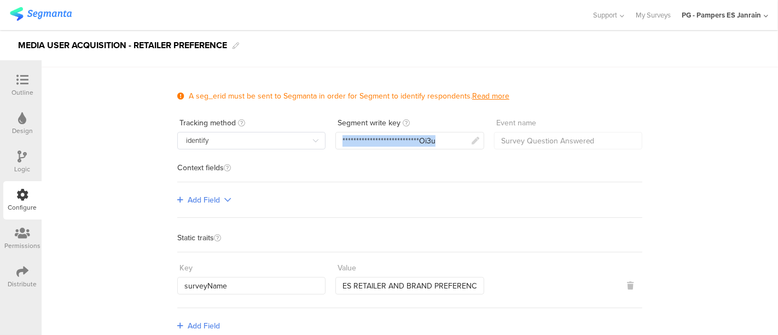
drag, startPoint x: 434, startPoint y: 141, endPoint x: 330, endPoint y: 138, distance: 104.5
click at [330, 138] on div "**********" at bounding box center [409, 132] width 465 height 36
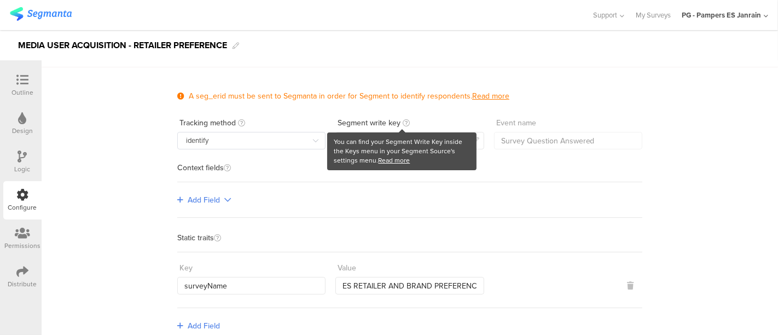
click at [378, 159] on link "Read more" at bounding box center [394, 160] width 32 height 10
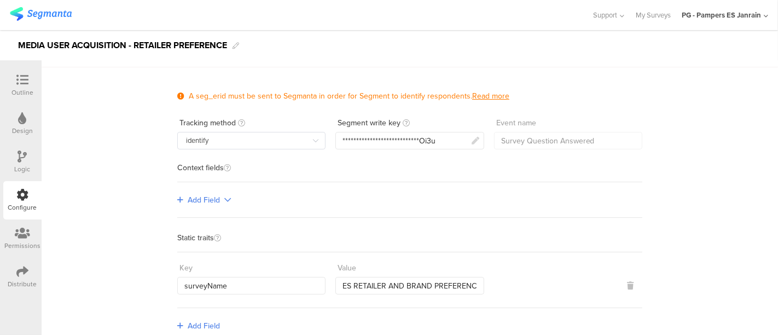
click at [18, 91] on div "Outline" at bounding box center [22, 93] width 22 height 10
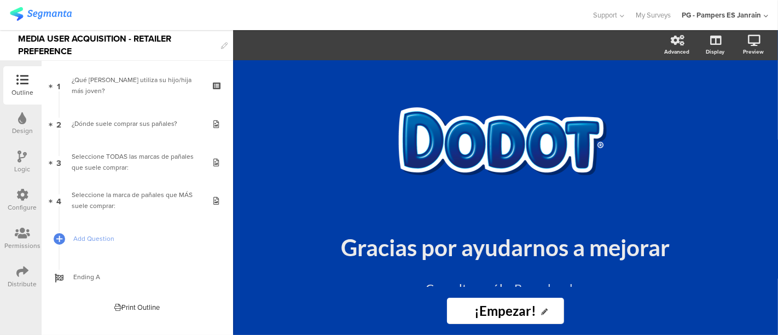
click at [49, 11] on img at bounding box center [41, 14] width 62 height 14
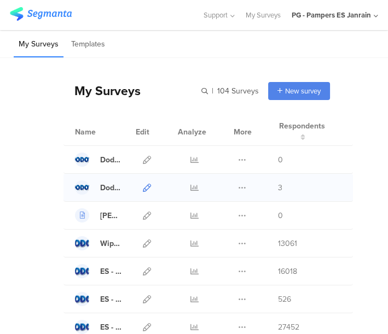
click at [144, 186] on icon at bounding box center [147, 188] width 8 height 8
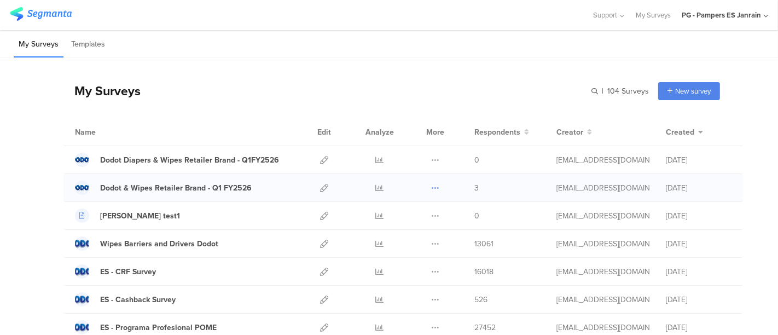
click at [431, 191] on icon at bounding box center [435, 188] width 8 height 8
click at [401, 247] on button "Delete" at bounding box center [413, 255] width 60 height 20
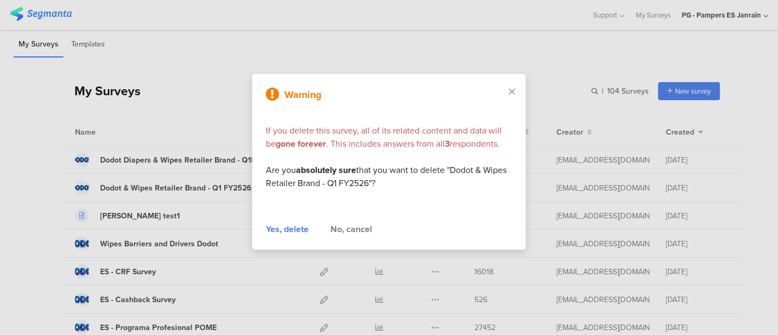
click at [298, 230] on div "Yes, delete" at bounding box center [287, 229] width 43 height 13
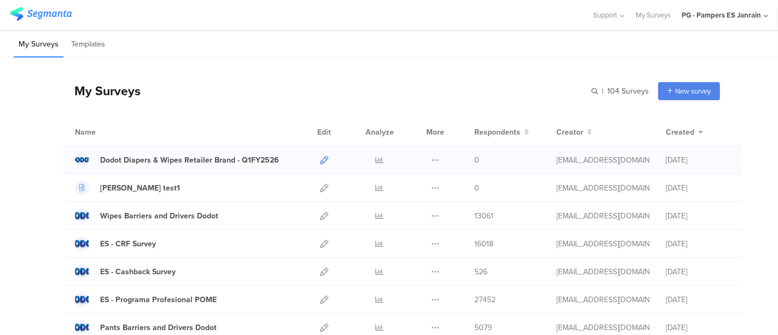
click at [320, 158] on icon at bounding box center [324, 160] width 8 height 8
click at [320, 152] on link at bounding box center [324, 159] width 8 height 27
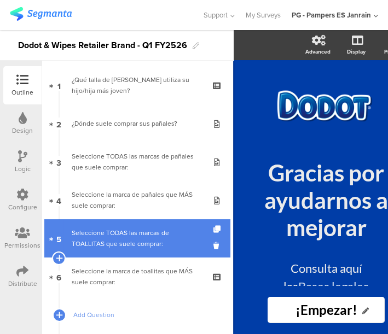
click at [125, 236] on div "Seleccione TODAS las marcas de TOALLITAS que suele comprar:" at bounding box center [137, 239] width 131 height 22
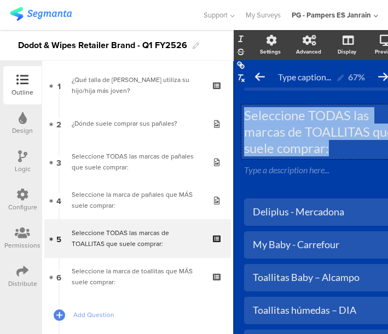
drag, startPoint x: 247, startPoint y: 120, endPoint x: 336, endPoint y: 153, distance: 95.0
click at [336, 153] on div "Seleccione TODAS las marcas de TOALLITAS que suele comprar: Seleccione TODAS la…" at bounding box center [321, 131] width 160 height 55
click at [247, 117] on p "Seleccione TODAS las marcas de TOALLITAS que suele comprar:" at bounding box center [321, 131] width 155 height 49
drag, startPoint x: 247, startPoint y: 117, endPoint x: 316, endPoint y: 148, distance: 76.1
click at [316, 148] on p "Seleccione TODAS las marcas de TOALLITAS que suele comprar:" at bounding box center [321, 131] width 155 height 49
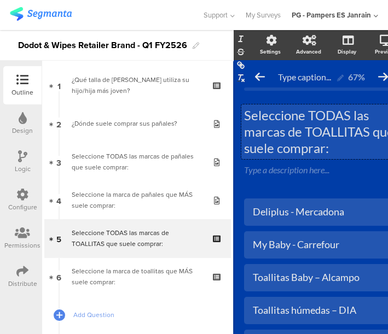
click at [334, 149] on p "Seleccione TODAS las marcas de TOALLITAS que suele comprar:" at bounding box center [321, 131] width 155 height 49
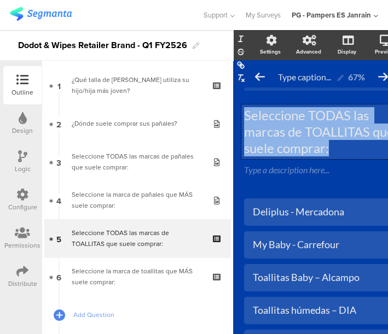
drag, startPoint x: 334, startPoint y: 149, endPoint x: 245, endPoint y: 109, distance: 97.9
click at [245, 109] on p "Seleccione TODAS las marcas de TOALLITAS que suele comprar:" at bounding box center [321, 131] width 155 height 49
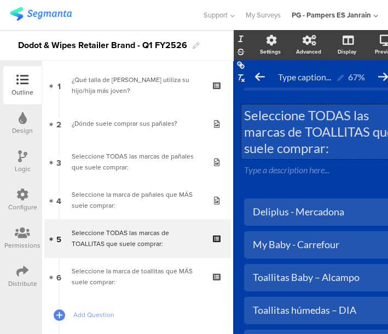
click at [242, 130] on div "Seleccione TODAS las marcas de TOALLITAS que suele comprar: Seleccione TODAS la…" at bounding box center [321, 131] width 160 height 55
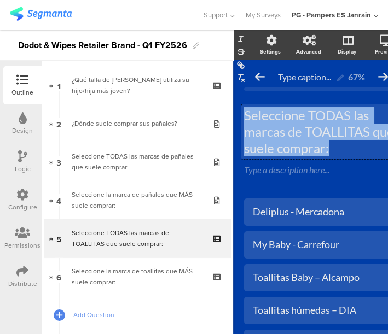
drag, startPoint x: 334, startPoint y: 153, endPoint x: 243, endPoint y: 115, distance: 98.3
click at [244, 115] on p "Seleccione TODAS las marcas de TOALLITAS que suele comprar:" at bounding box center [321, 131] width 155 height 49
copy p "Seleccione TODAS las marcas de TOALLITAS que suele comprar:"
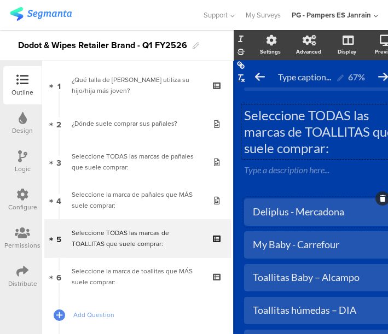
click at [277, 208] on div "Deliplus - Mercadona" at bounding box center [321, 212] width 137 height 13
click at [277, 208] on div "Deliplus - Mercadona" at bounding box center [321, 212] width 155 height 27
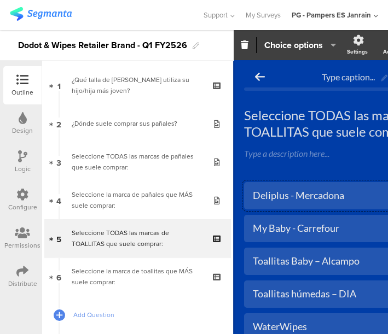
click at [277, 208] on div at bounding box center [365, 195] width 242 height 27
click at [270, 193] on div "Deliplus - Mercadona" at bounding box center [365, 195] width 224 height 13
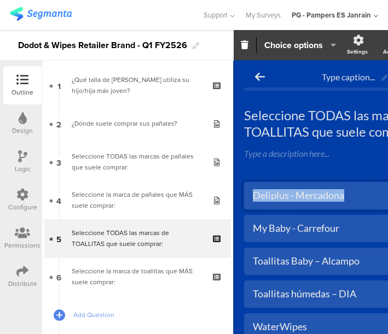
copy div "Deliplus - Mercadona"
click at [285, 230] on div "My Baby - Carrefour" at bounding box center [365, 228] width 224 height 13
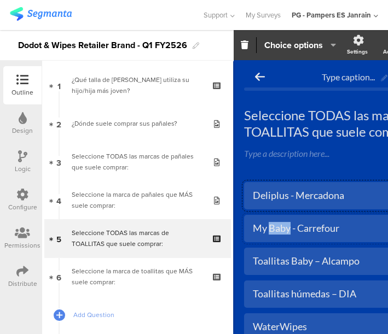
click at [285, 230] on div "My Baby - Carrefour" at bounding box center [365, 228] width 224 height 13
copy div "My Baby - Carrefour"
click at [301, 265] on div "Toallitas Baby – Alcampo" at bounding box center [365, 261] width 224 height 13
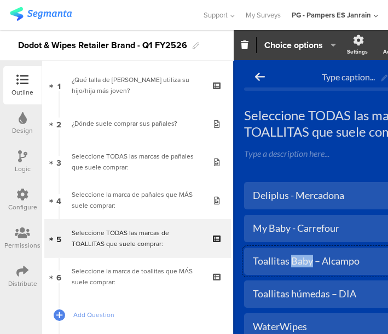
click at [301, 265] on div "Toallitas Baby – Alcampo" at bounding box center [365, 261] width 224 height 13
copy div "Toallitas Baby – Alcampo"
click at [282, 298] on div "Toallitas húmedas – DIA" at bounding box center [365, 294] width 224 height 13
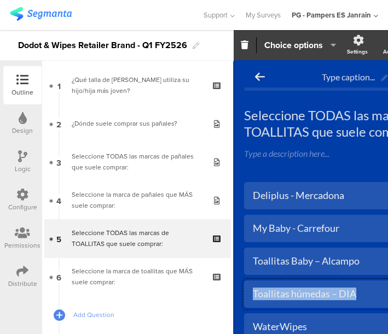
click at [282, 298] on div "Toallitas húmedas – DIA" at bounding box center [365, 294] width 224 height 13
copy div "Toallitas húmedas – DIA"
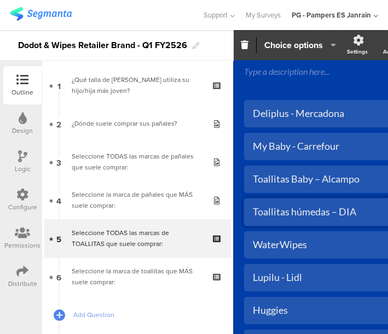
scroll to position [89, 0]
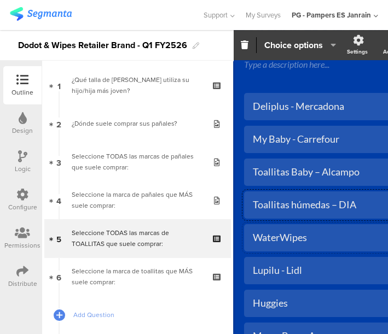
click at [286, 236] on div "WaterWipes" at bounding box center [365, 237] width 224 height 13
copy div "WaterWipes"
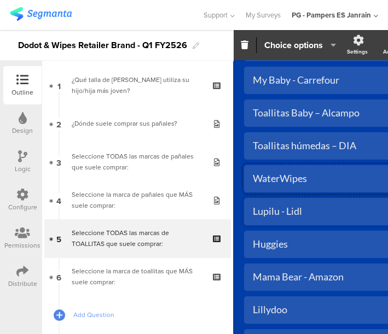
click at [282, 209] on div "Lupilu - Lidl" at bounding box center [365, 211] width 224 height 13
copy div "Lupilu - Lidl"
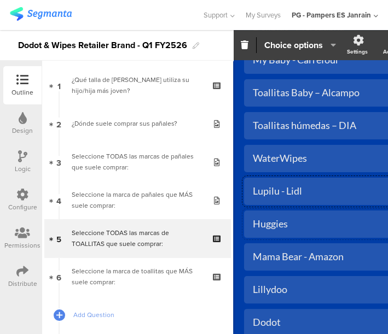
scroll to position [176, 0]
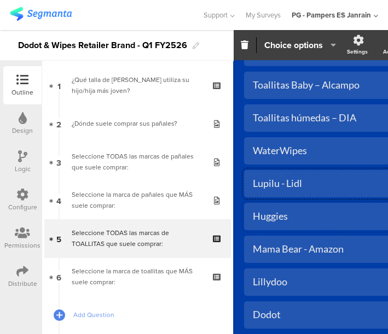
click at [300, 213] on div "Huggies" at bounding box center [365, 216] width 224 height 13
copy div "Huggies"
click at [294, 247] on div "Mama Bear - Amazon" at bounding box center [365, 249] width 224 height 13
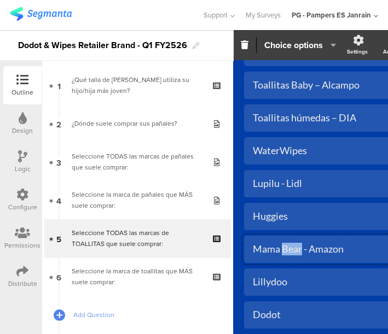
click at [294, 247] on div "Mama Bear - Amazon" at bounding box center [365, 249] width 224 height 13
copy div "Mama Bear - Amazon"
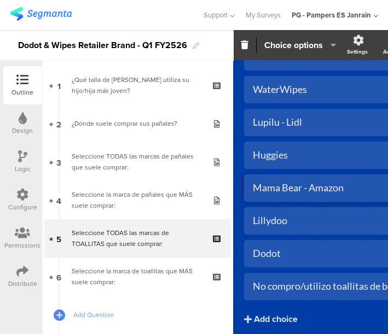
click at [277, 223] on div "Lillydoo" at bounding box center [365, 220] width 224 height 13
copy div "Lillydoo"
drag, startPoint x: 273, startPoint y: 246, endPoint x: 276, endPoint y: 252, distance: 7.1
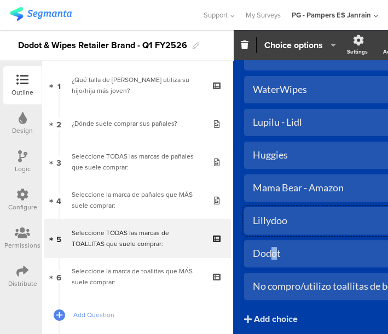
click at [276, 252] on div "Dodot" at bounding box center [365, 253] width 224 height 18
click at [276, 252] on div "Dodot" at bounding box center [365, 253] width 224 height 13
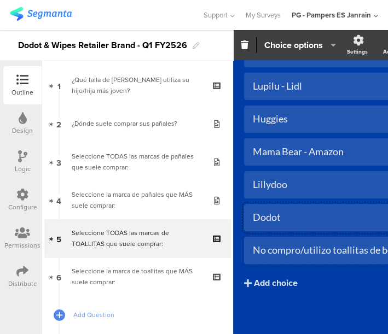
click at [294, 257] on div "No compro/utilizo toallitas de bebe" at bounding box center [365, 250] width 224 height 18
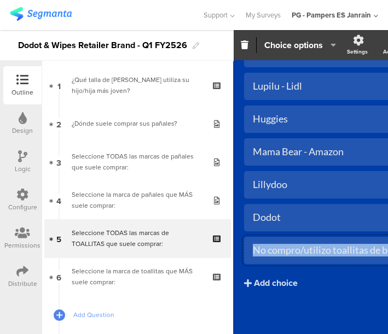
click at [294, 257] on div "No compro/utilizo toallitas de bebe" at bounding box center [365, 250] width 224 height 18
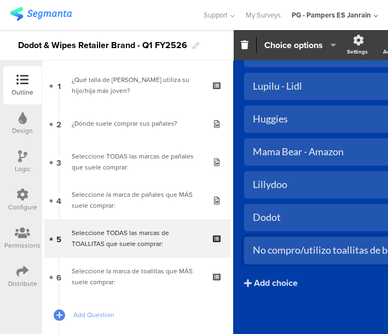
click at [294, 257] on div "No compro/utilizo toallitas de bebe" at bounding box center [365, 250] width 224 height 18
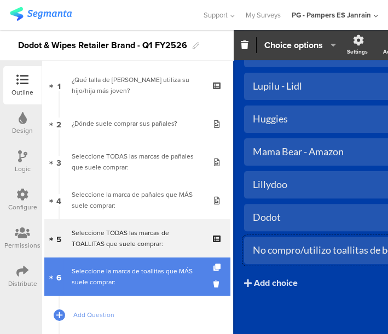
click at [159, 282] on div "Seleccione la marca de toallitas que MÁS suele comprar:" at bounding box center [137, 277] width 131 height 22
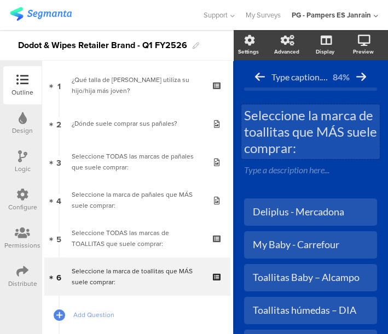
click at [270, 110] on div "Seleccione la marca de toallitas que MÁS suele comprar: Seleccione la marca de …" at bounding box center [310, 131] width 138 height 55
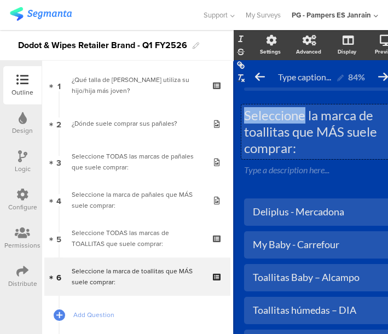
click at [270, 110] on p "Seleccione la marca de toallitas que MÁS suele comprar:" at bounding box center [321, 131] width 155 height 49
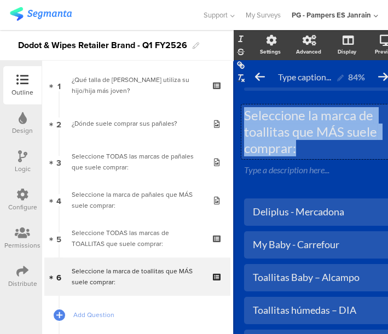
click at [270, 110] on p "Seleccione la marca de toallitas que MÁS suele comprar:" at bounding box center [321, 131] width 155 height 49
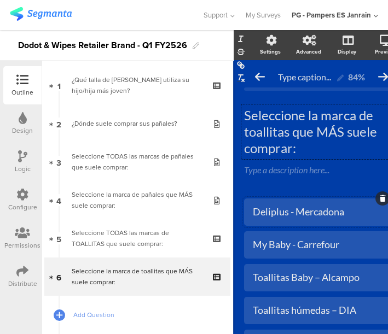
click at [305, 216] on div "Deliplus - Mercadona" at bounding box center [321, 212] width 137 height 13
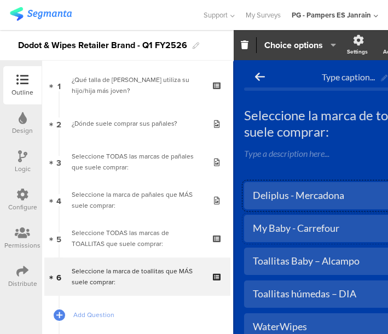
click at [269, 230] on div "My Baby - Carrefour" at bounding box center [365, 228] width 224 height 13
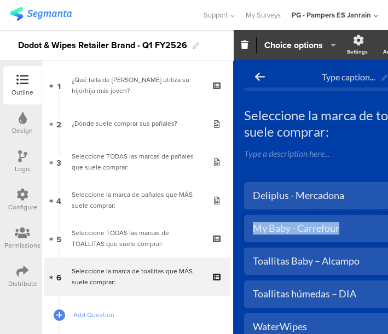
click at [269, 230] on div "My Baby - Carrefour" at bounding box center [365, 228] width 224 height 13
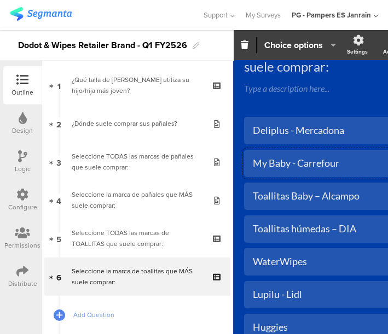
scroll to position [66, 0]
click at [298, 201] on div "Toallitas Baby – Alcampo" at bounding box center [365, 195] width 224 height 13
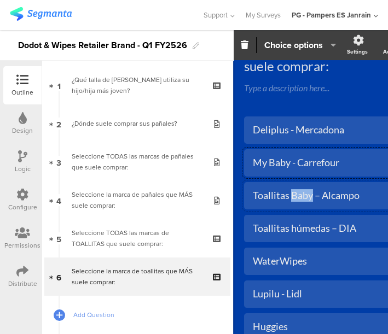
click at [298, 201] on div "Toallitas Baby – Alcampo" at bounding box center [365, 195] width 224 height 13
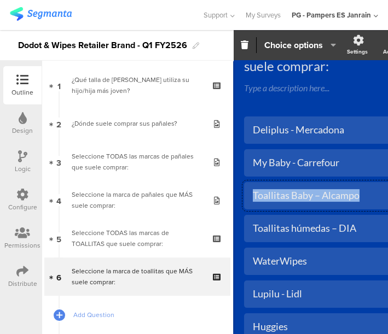
click at [298, 201] on div "Toallitas Baby – Alcampo" at bounding box center [365, 195] width 224 height 13
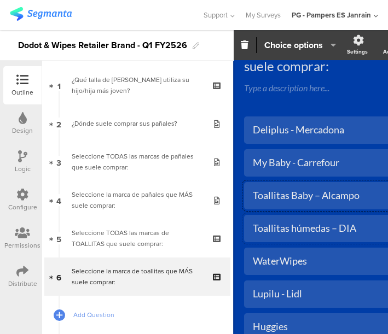
click at [291, 232] on div "Toallitas húmedas – DIA" at bounding box center [365, 228] width 224 height 13
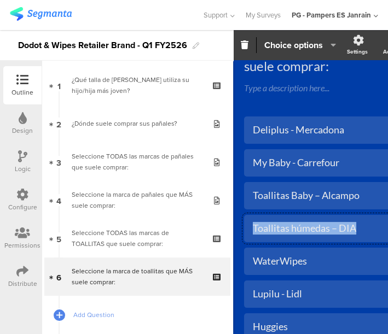
click at [291, 232] on div "Toallitas húmedas – DIA" at bounding box center [365, 228] width 224 height 13
click at [299, 256] on div "WaterWipes" at bounding box center [365, 261] width 224 height 13
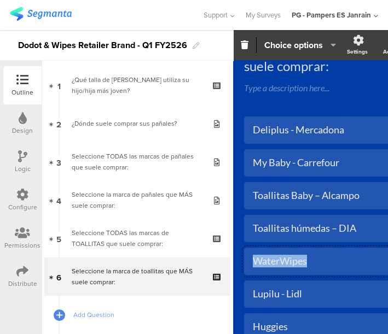
click at [299, 256] on div "WaterWipes" at bounding box center [365, 261] width 224 height 13
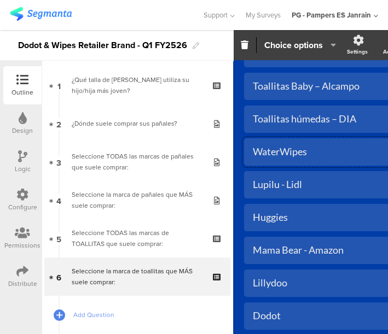
scroll to position [176, 0]
click at [276, 184] on div "Lupilu - Lidl" at bounding box center [365, 184] width 224 height 13
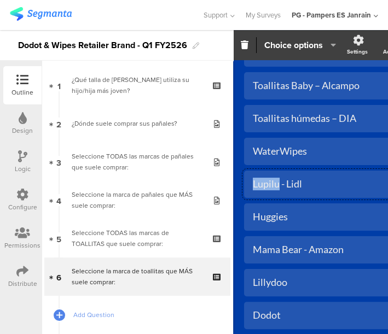
click at [276, 184] on div "Lupilu - Lidl" at bounding box center [365, 184] width 224 height 13
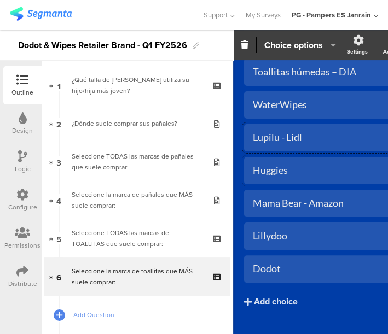
scroll to position [223, 0]
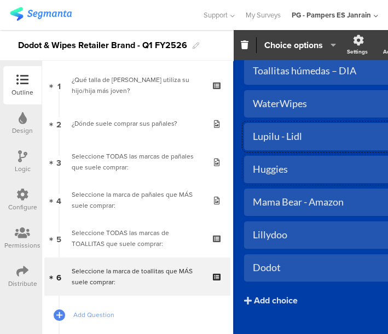
click at [282, 170] on div "Huggies" at bounding box center [365, 169] width 224 height 13
click at [293, 194] on div "Mama Bear - Amazon" at bounding box center [365, 202] width 224 height 18
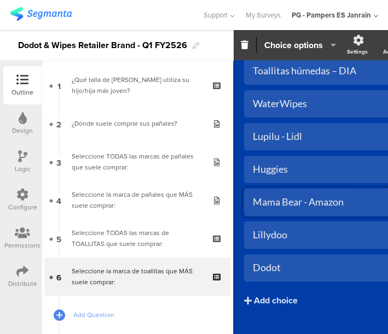
click at [293, 194] on div "Mama Bear - Amazon" at bounding box center [365, 202] width 224 height 18
click at [280, 230] on div "Lillydoo" at bounding box center [365, 235] width 224 height 13
click at [265, 263] on div "Dodot" at bounding box center [365, 267] width 224 height 13
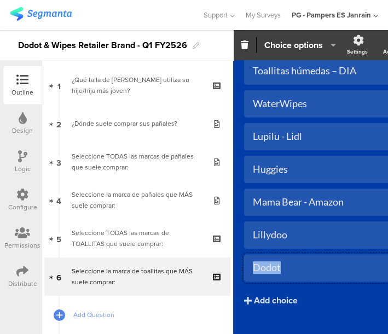
click at [265, 263] on div "Dodot" at bounding box center [365, 267] width 224 height 13
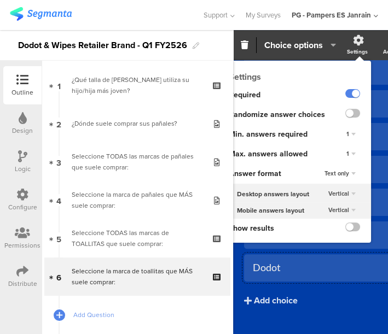
click at [354, 51] on div "Settings" at bounding box center [357, 52] width 21 height 8
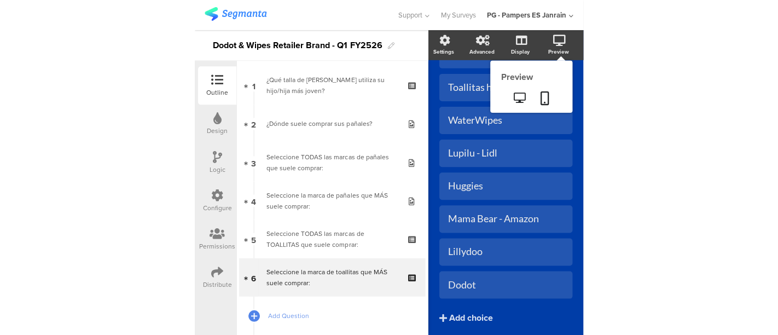
scroll to position [240, 0]
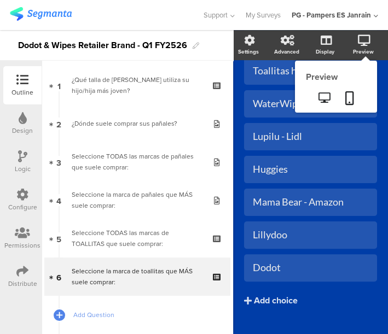
click at [354, 51] on div "Preview" at bounding box center [363, 52] width 21 height 8
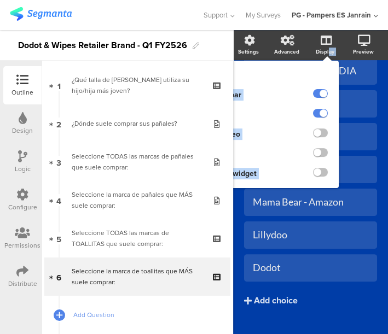
drag, startPoint x: 359, startPoint y: 44, endPoint x: 326, endPoint y: 47, distance: 33.5
click at [326, 47] on div "Settings Advanced Display Display Progress bar Subtitle Image/video Subtitle Po…" at bounding box center [311, 48] width 153 height 33
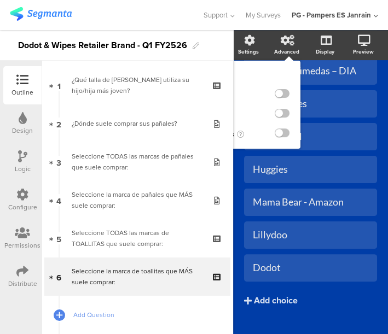
click at [276, 45] on div "Advanced" at bounding box center [292, 45] width 38 height 27
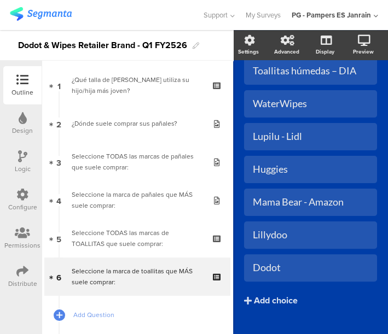
click at [22, 154] on icon at bounding box center [22, 156] width 9 height 12
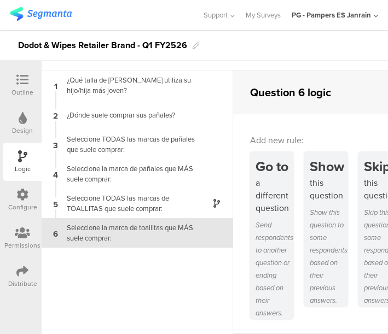
scroll to position [31, 0]
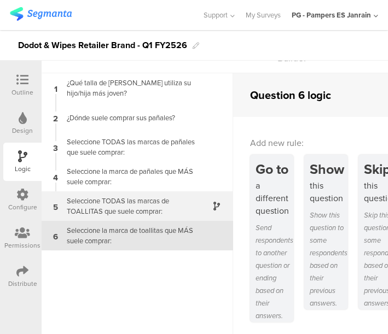
click at [125, 209] on div "Seleccione TODAS las marcas de TOALLITAS que suele comprar:" at bounding box center [128, 206] width 137 height 21
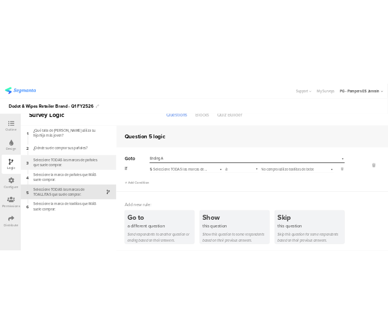
scroll to position [39, 0]
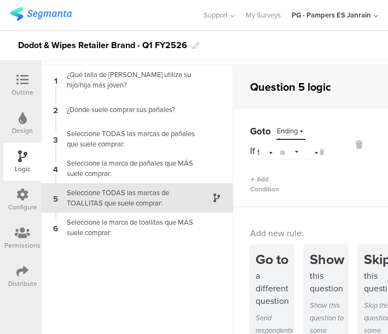
click at [24, 197] on icon at bounding box center [22, 195] width 12 height 12
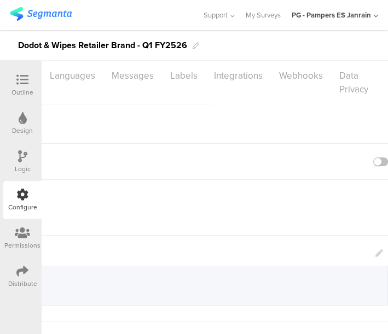
scroll to position [0, 184]
click at [240, 77] on div "Integrations" at bounding box center [238, 75] width 65 height 19
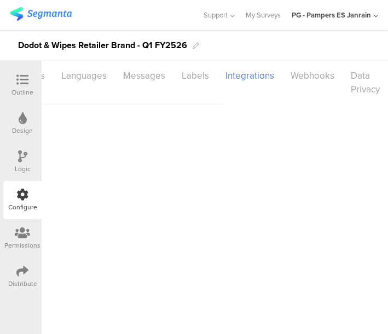
scroll to position [0, 161]
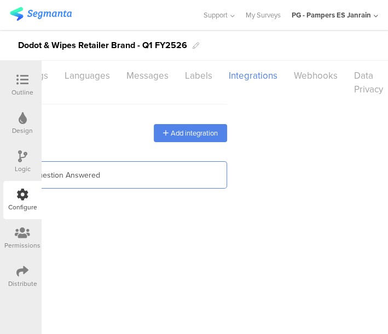
click at [74, 166] on div "Segment icon Created with Sketch. Segment Customer Data | Survey Question Answe…" at bounding box center [54, 175] width 329 height 19
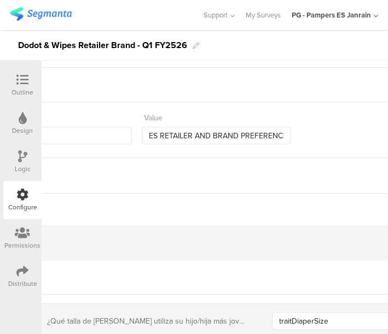
scroll to position [187, 0]
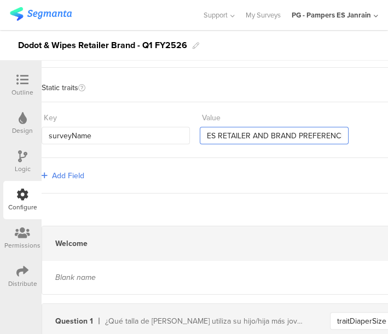
click at [281, 133] on input "ES RETAILER AND BRAND PREFERENCE" at bounding box center [274, 136] width 148 height 18
type input "D"
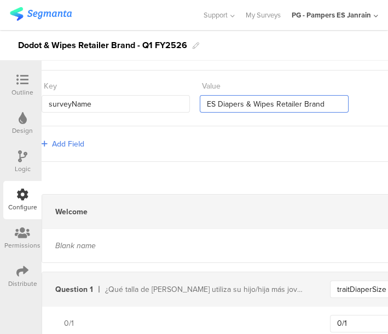
scroll to position [191, 0]
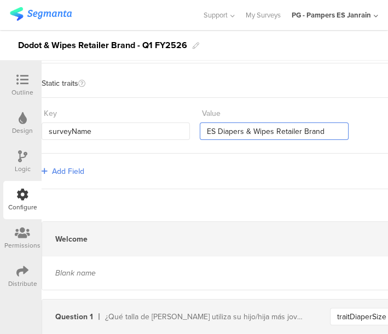
click at [240, 136] on input "ES Diapers & Wipes Retailer Brand" at bounding box center [274, 132] width 148 height 18
type input "ES Diapers & Wipes Retailer Brand"
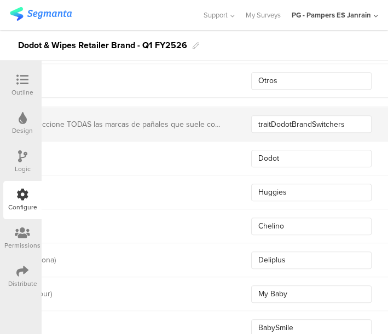
scroll to position [1015, 79]
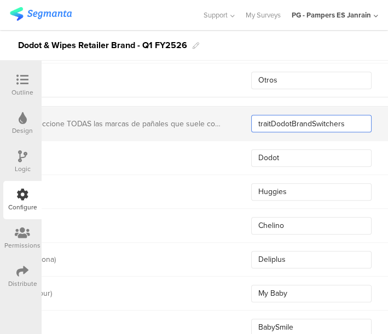
click at [293, 126] on input "traitDodotBrandSwitchers" at bounding box center [311, 124] width 120 height 18
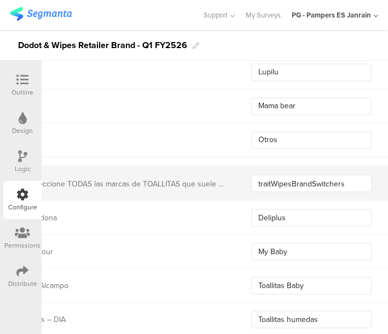
scroll to position [1656, 79]
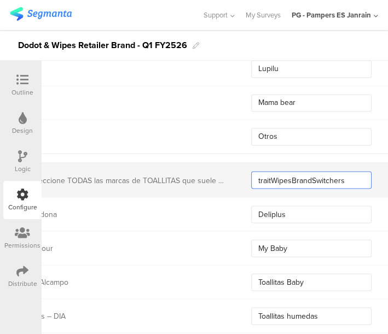
click at [299, 181] on input "traitWipesBrandSwitchers" at bounding box center [311, 180] width 120 height 18
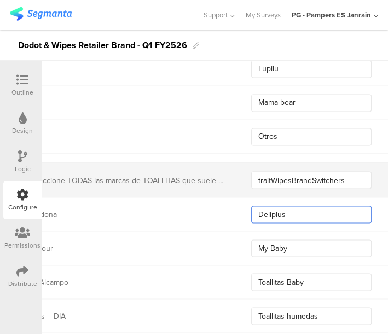
click at [301, 207] on input "Deliplus" at bounding box center [311, 215] width 120 height 18
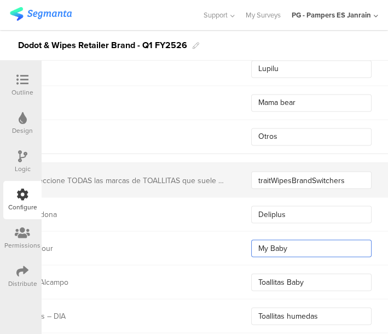
click at [278, 240] on input "My Baby" at bounding box center [311, 249] width 120 height 18
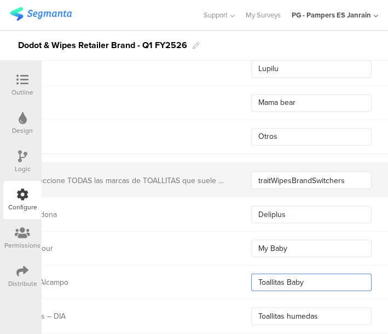
click at [282, 274] on input "Toallitas Baby" at bounding box center [311, 282] width 120 height 18
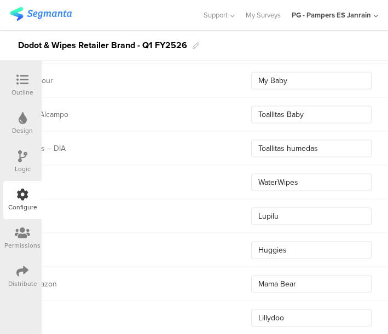
scroll to position [1824, 79]
click at [289, 147] on input "Toallitas humedas" at bounding box center [311, 148] width 120 height 18
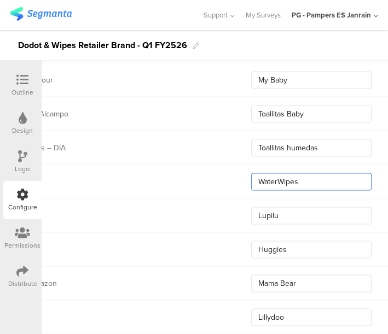
click at [265, 175] on input "WaterWipes" at bounding box center [311, 182] width 120 height 18
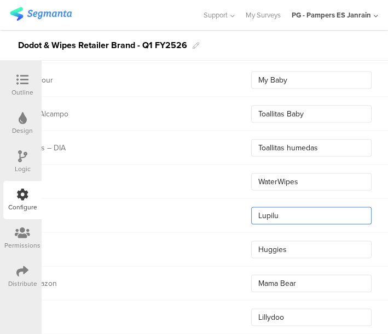
click at [282, 219] on input "Lupilu" at bounding box center [311, 216] width 120 height 18
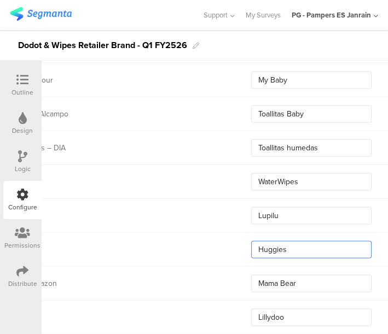
click at [283, 247] on input "Huggies" at bounding box center [311, 250] width 120 height 18
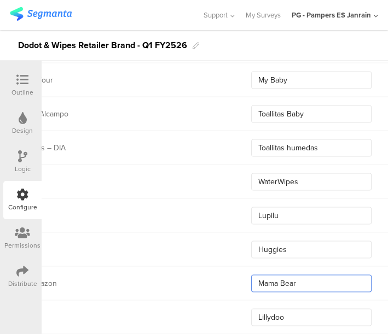
click at [272, 275] on input "Mama Bear" at bounding box center [311, 284] width 120 height 18
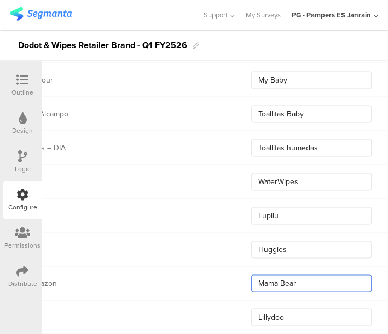
click at [272, 275] on input "Mama Bear" at bounding box center [311, 284] width 120 height 18
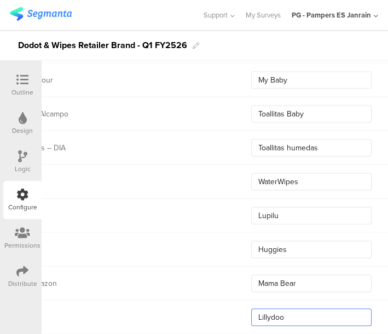
click at [271, 313] on input "Lillydoo" at bounding box center [311, 318] width 120 height 18
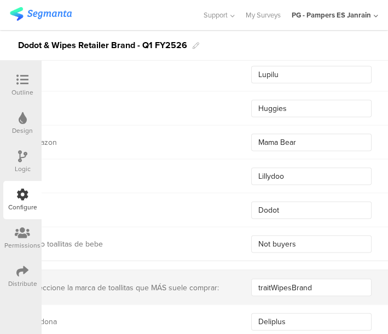
scroll to position [1966, 79]
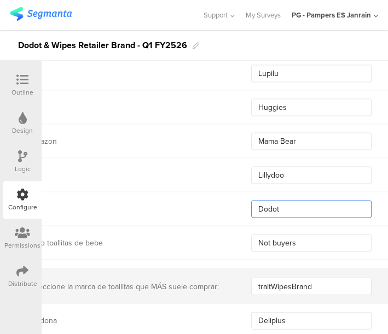
click at [273, 201] on input "Dodot" at bounding box center [311, 210] width 120 height 18
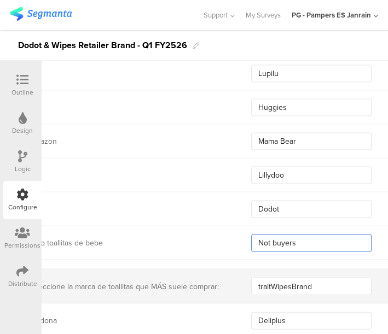
click at [293, 235] on input "Not buyers" at bounding box center [311, 244] width 120 height 18
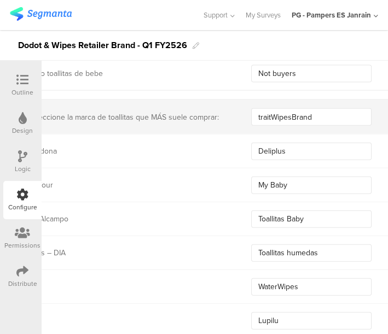
scroll to position [2137, 79]
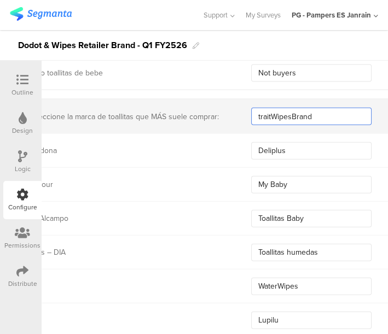
click at [296, 119] on input "traitWipesBrand" at bounding box center [311, 117] width 120 height 18
drag, startPoint x: 300, startPoint y: 138, endPoint x: 286, endPoint y: 152, distance: 20.1
click at [286, 152] on div "Deliplus - Mercadona Deliplus" at bounding box center [195, 150] width 464 height 34
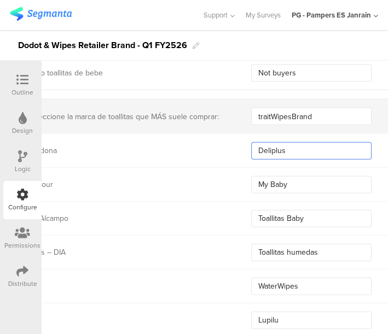
click at [286, 152] on input "Deliplus" at bounding box center [311, 151] width 120 height 18
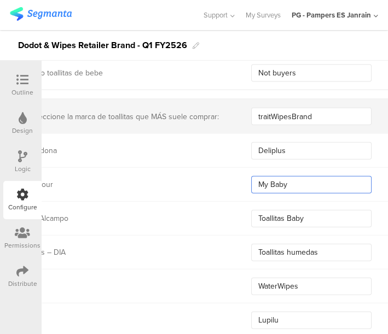
click at [261, 176] on input "My Baby" at bounding box center [311, 185] width 120 height 18
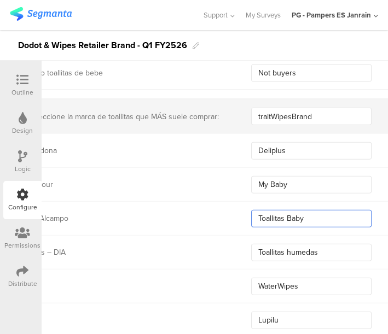
click at [315, 210] on input "Toallitas Baby" at bounding box center [311, 219] width 120 height 18
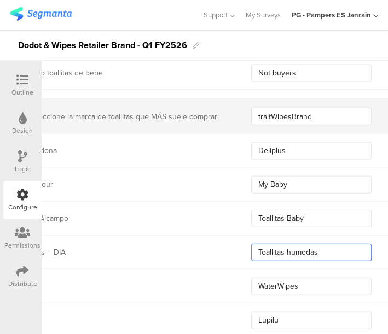
click at [295, 249] on input "Toallitas humedas" at bounding box center [311, 253] width 120 height 18
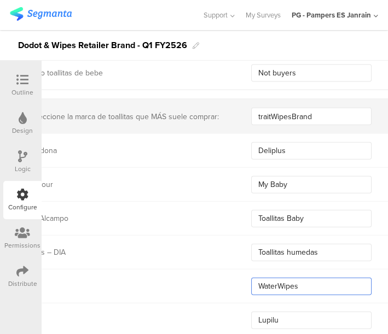
click at [306, 278] on input "WaterWipes" at bounding box center [311, 287] width 120 height 18
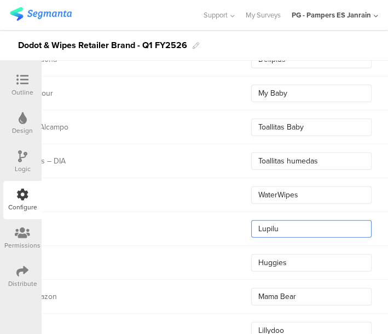
click at [269, 220] on input "Lupilu" at bounding box center [311, 229] width 120 height 18
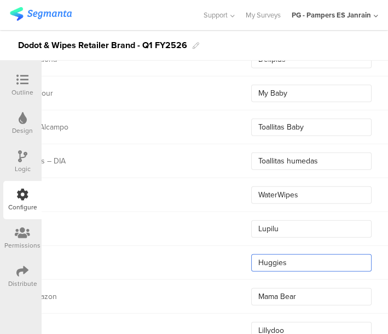
click at [296, 257] on input "Huggies" at bounding box center [311, 263] width 120 height 18
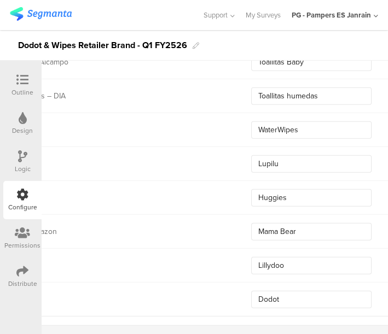
scroll to position [2293, 79]
click at [277, 227] on input "Mama Bear" at bounding box center [311, 232] width 120 height 18
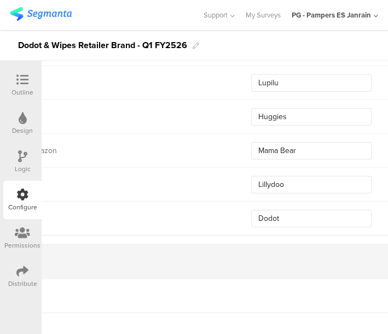
scroll to position [2374, 79]
click at [272, 182] on input "Lillydoo" at bounding box center [311, 185] width 120 height 18
click at [307, 212] on input "Dodot" at bounding box center [311, 218] width 120 height 18
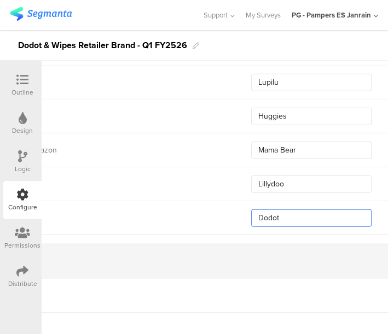
click at [307, 212] on input "Dodot" at bounding box center [311, 218] width 120 height 18
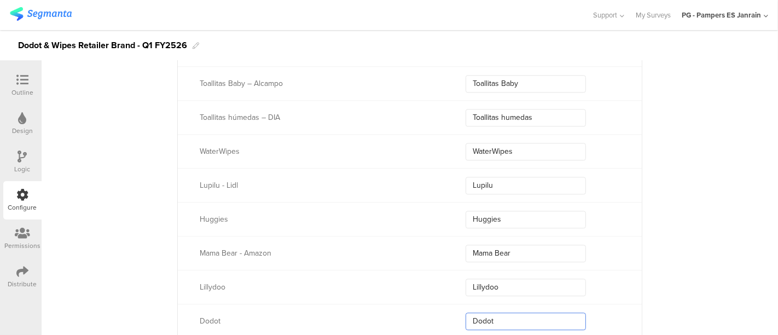
scroll to position [2272, 0]
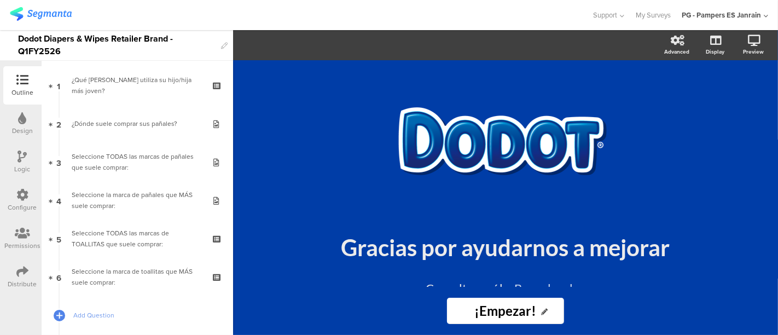
click at [31, 276] on div "Distribute" at bounding box center [22, 277] width 38 height 38
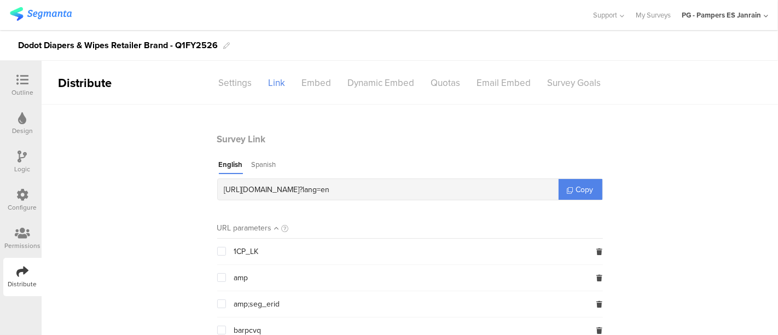
click at [272, 168] on div "English Spanish" at bounding box center [385, 166] width 336 height 15
click at [262, 165] on div "Spanish" at bounding box center [264, 166] width 25 height 15
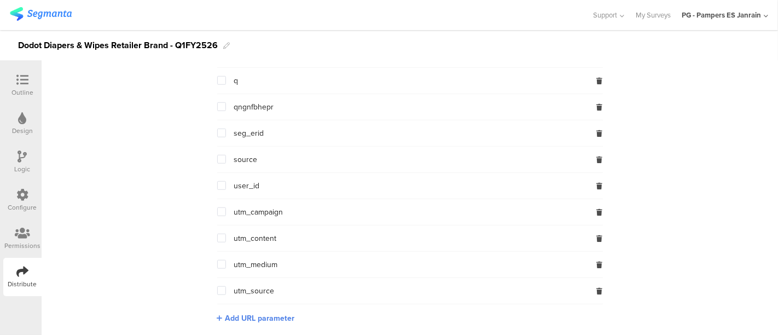
scroll to position [876, 0]
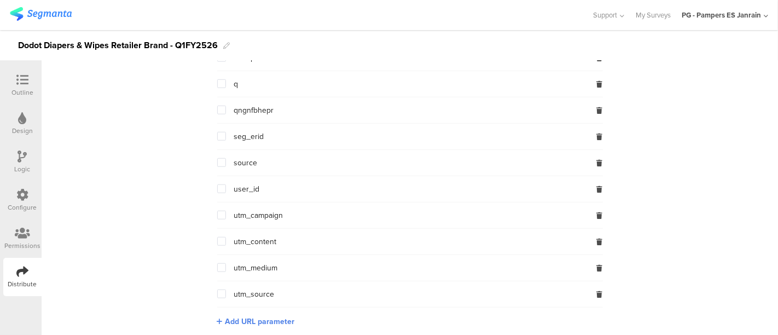
click at [219, 134] on span at bounding box center [221, 136] width 9 height 9
click at [226, 132] on input "checkbox" at bounding box center [226, 132] width 0 height 0
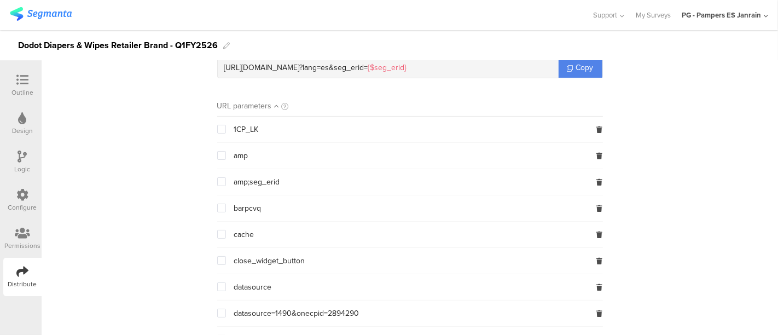
scroll to position [61, 0]
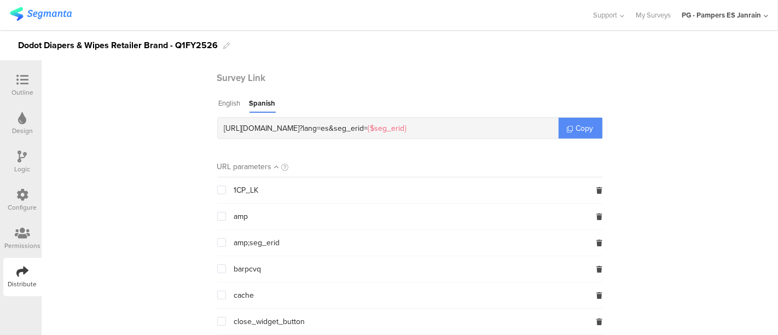
click at [582, 124] on span "Copy" at bounding box center [585, 128] width 18 height 11
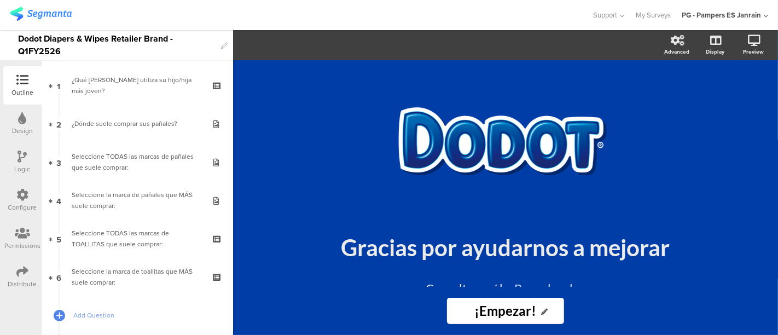
click at [26, 280] on div "Distribute" at bounding box center [22, 284] width 29 height 10
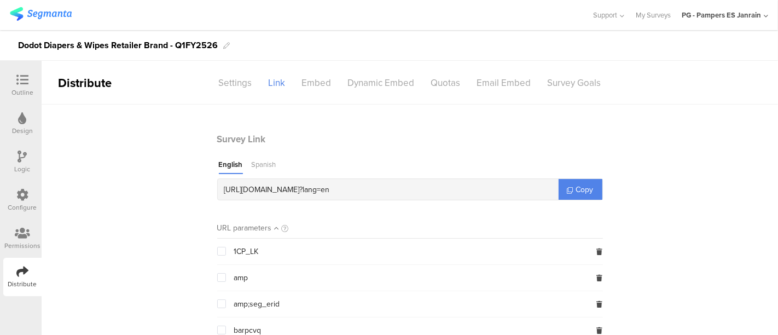
click at [263, 164] on div "Spanish" at bounding box center [264, 166] width 25 height 15
click at [561, 190] on link "Copy" at bounding box center [580, 189] width 44 height 21
